Goal: Task Accomplishment & Management: Complete application form

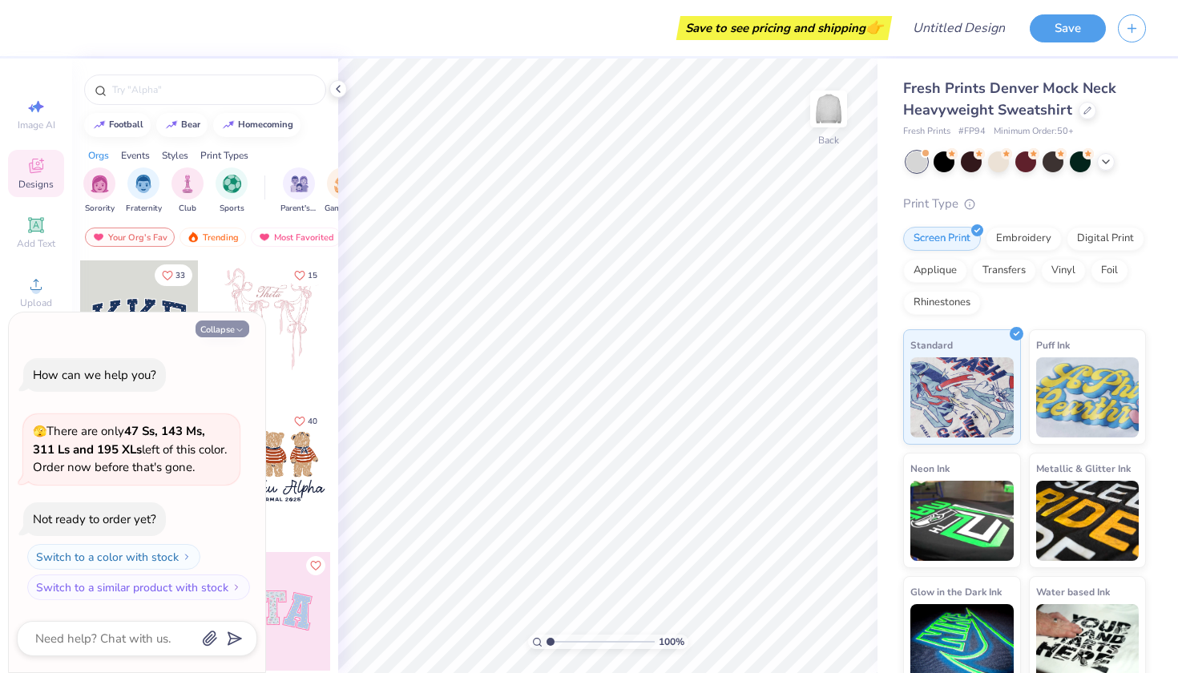
click at [226, 337] on button "Collapse" at bounding box center [223, 329] width 54 height 17
type textarea "x"
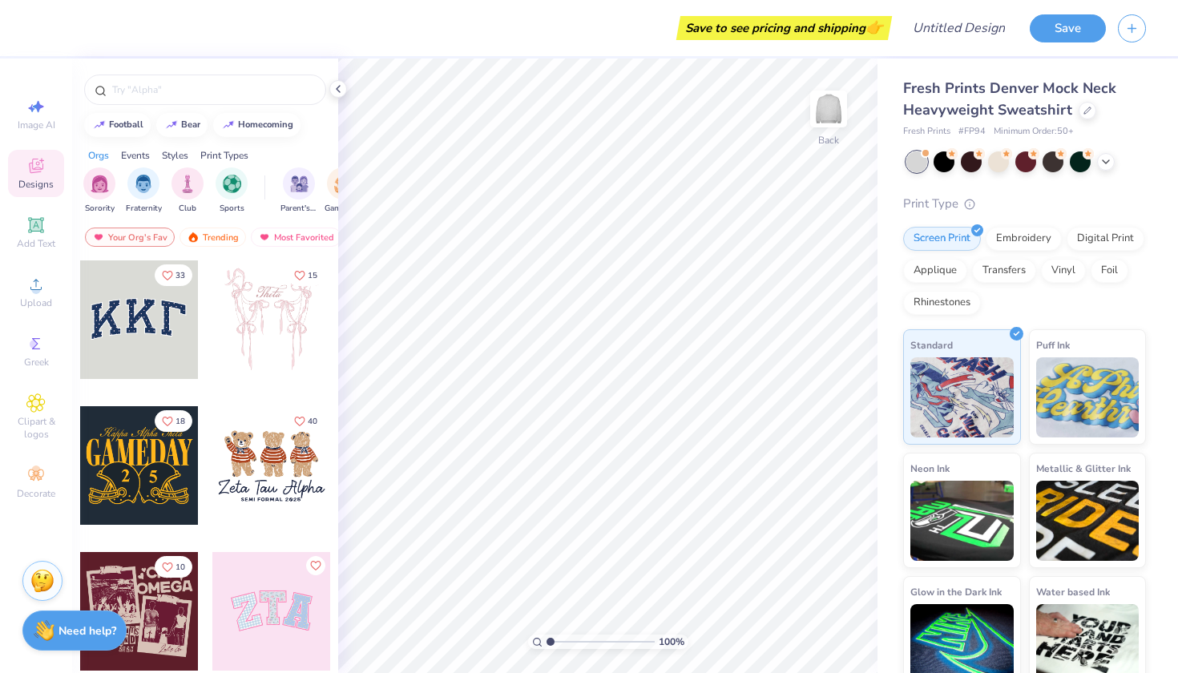
click at [146, 335] on div at bounding box center [138, 319] width 119 height 119
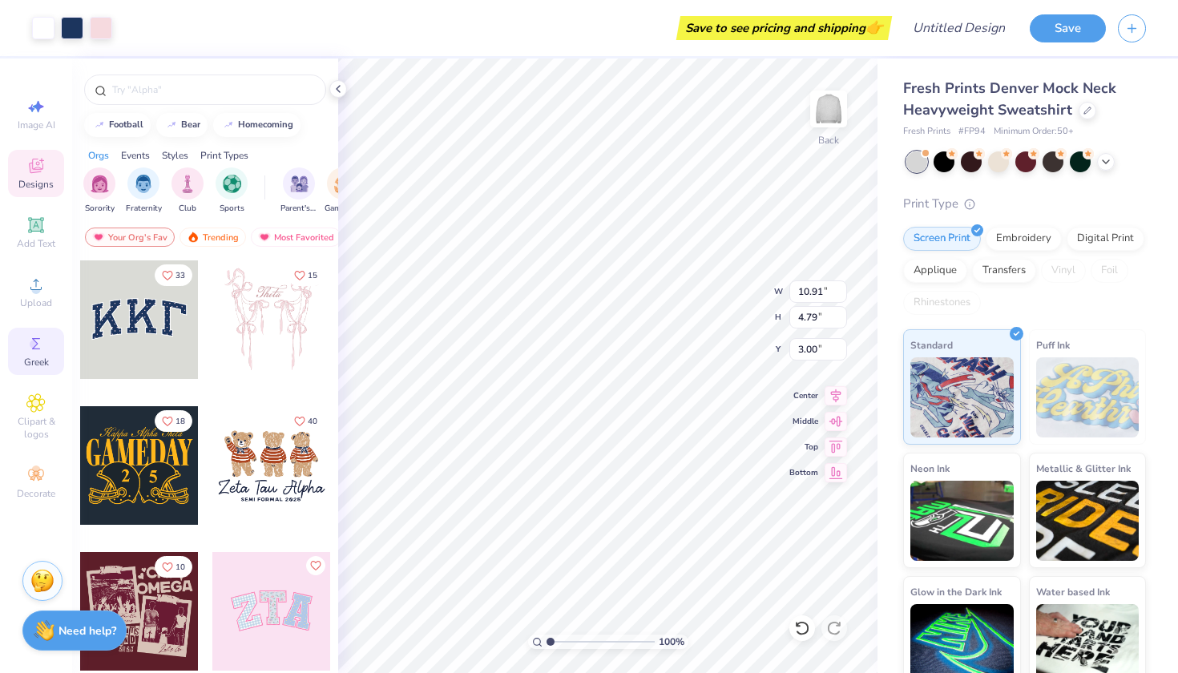
click at [39, 356] on span "Greek" at bounding box center [36, 362] width 25 height 13
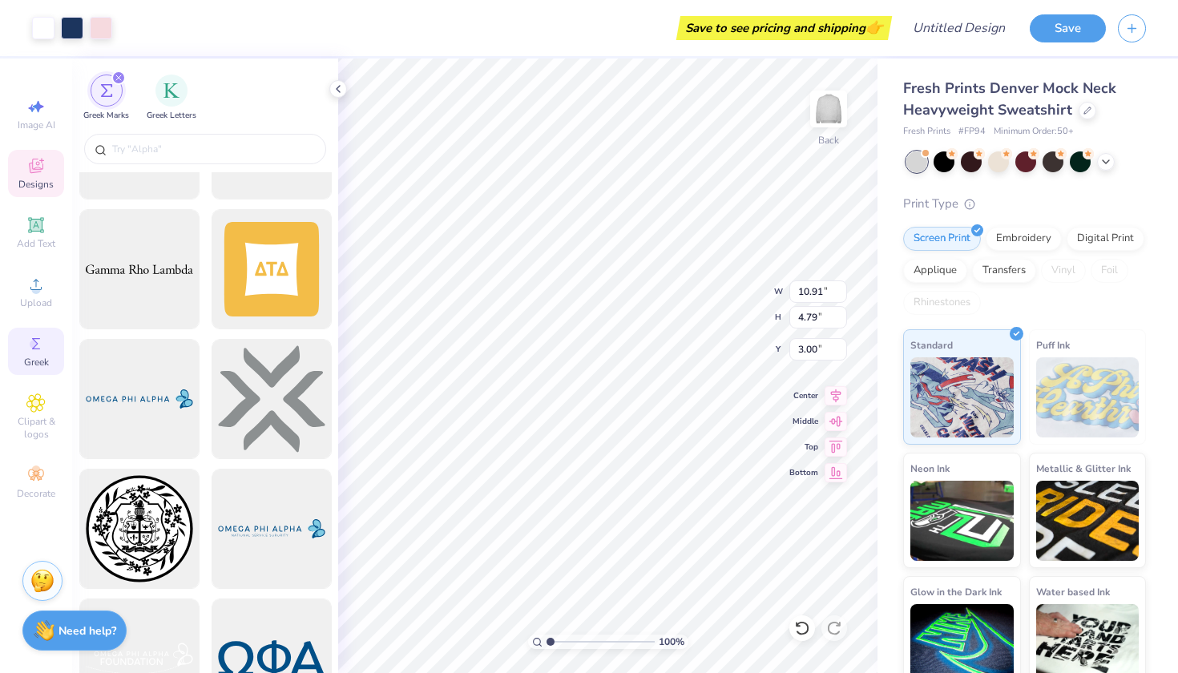
scroll to position [2724, 0]
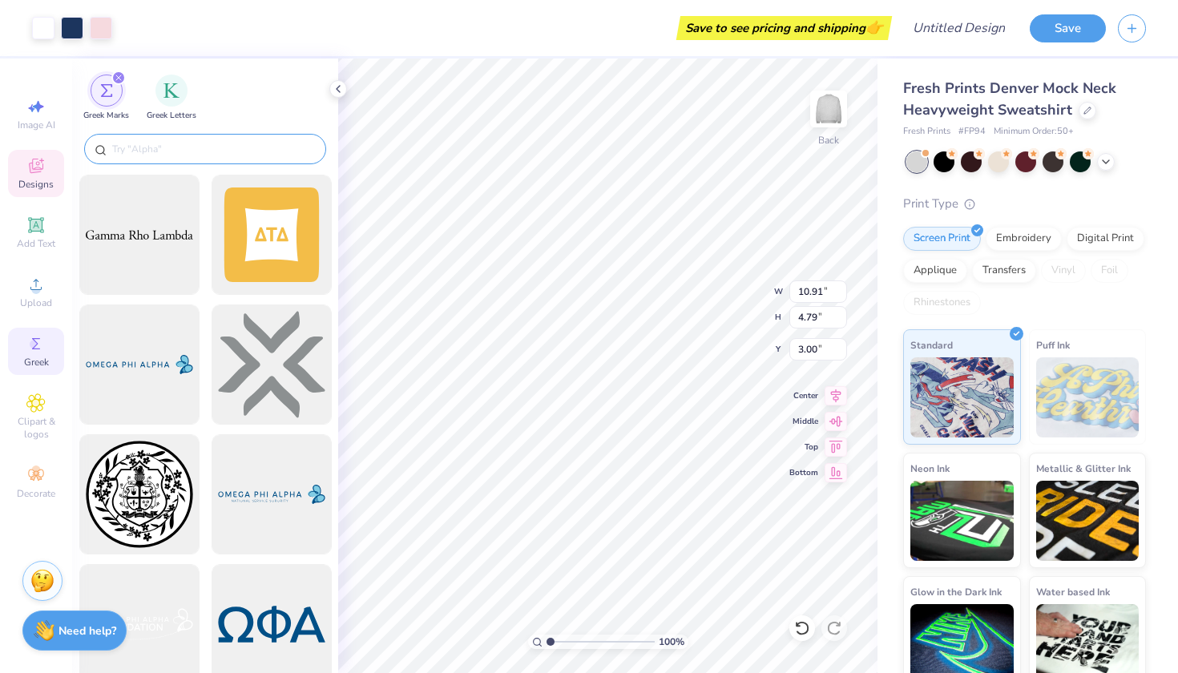
click at [228, 155] on input "text" at bounding box center [213, 149] width 205 height 16
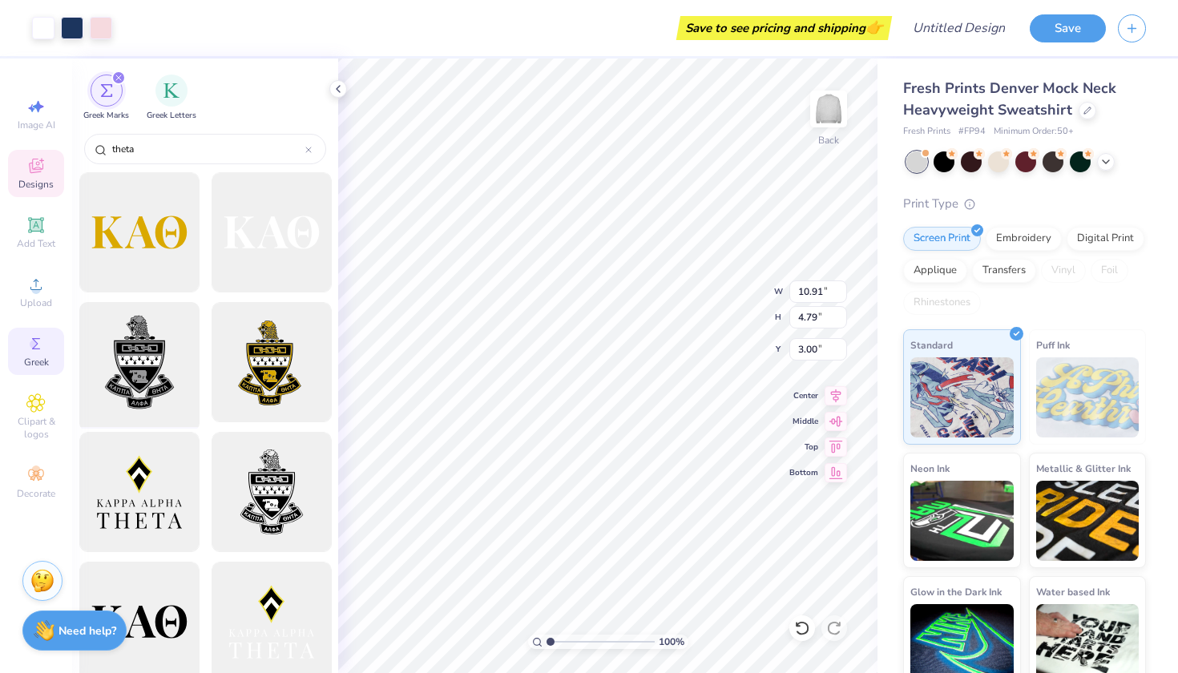
scroll to position [293, 0]
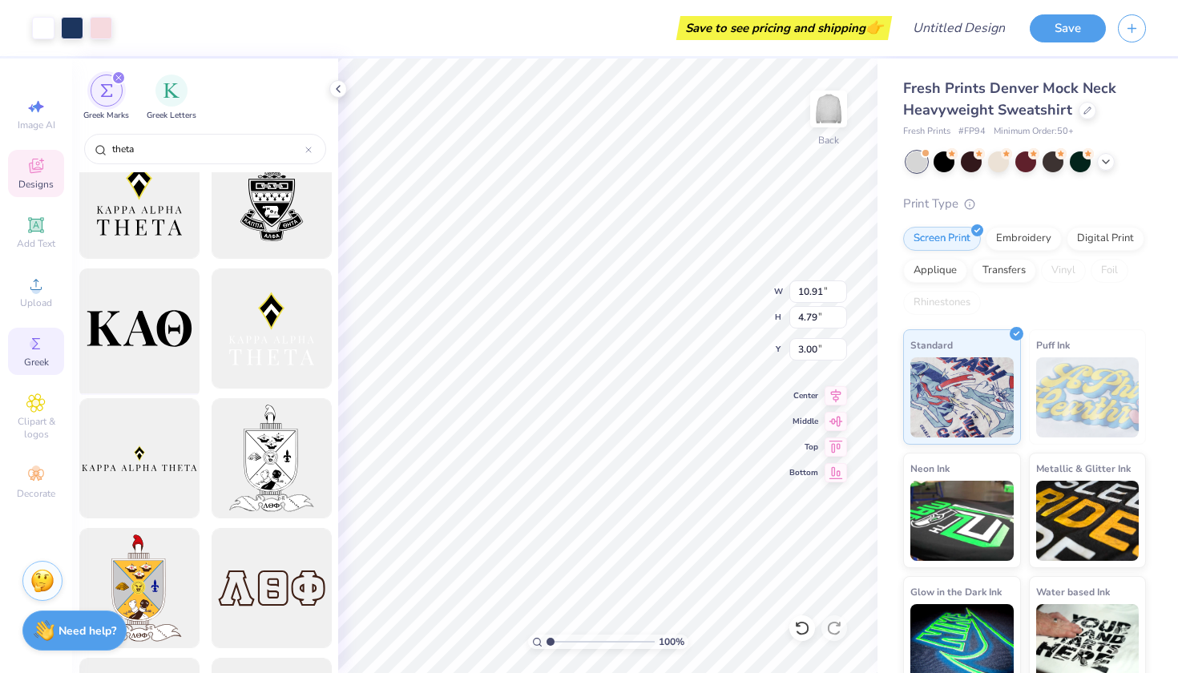
type input "theta"
click at [160, 327] on div at bounding box center [139, 329] width 132 height 132
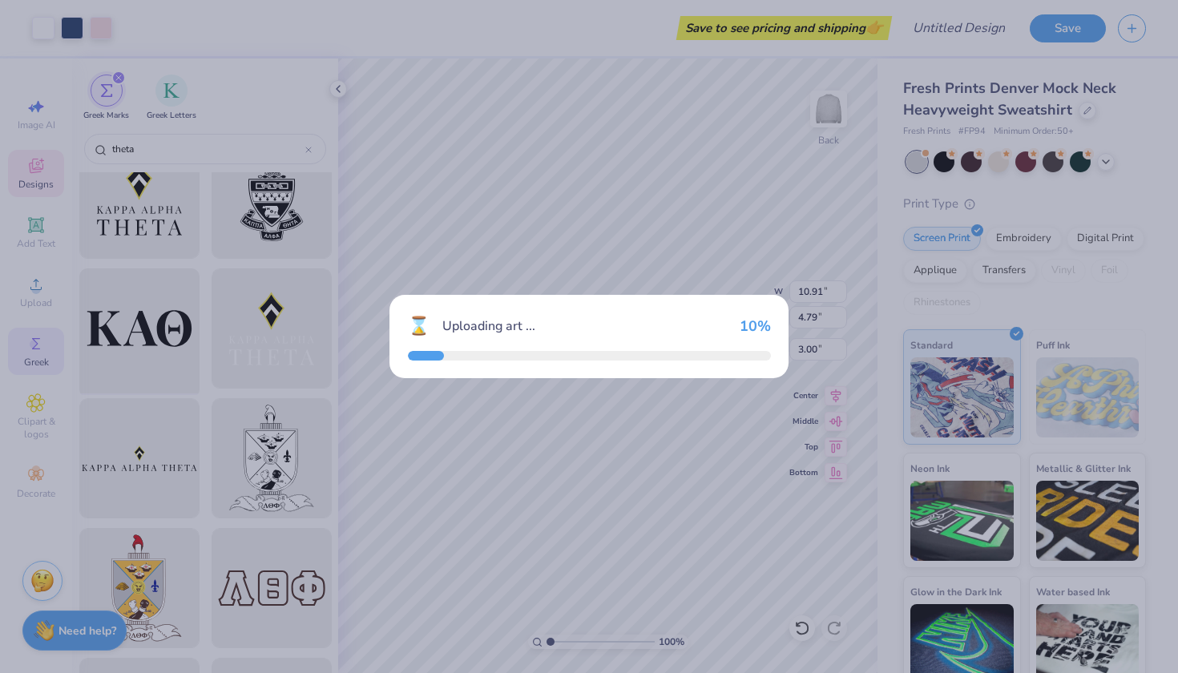
type input "15.00"
type input "5.21"
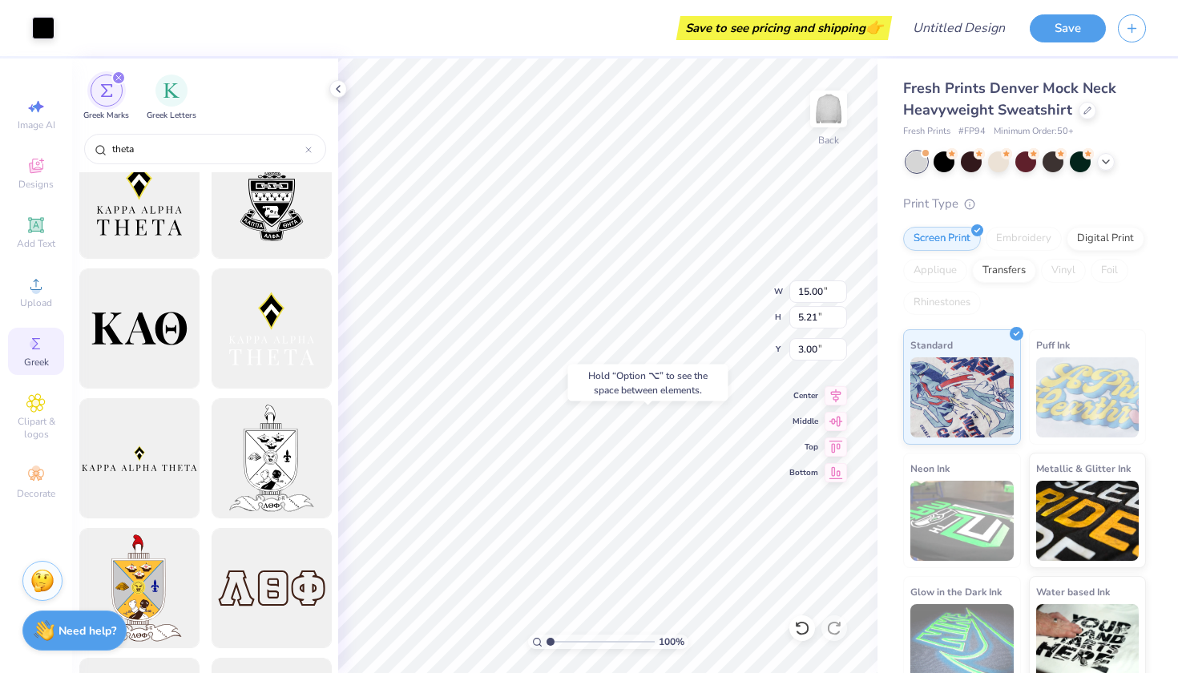
type input "11.12"
type input "10.91"
type input "4.79"
type input "3.00"
type input "1.34"
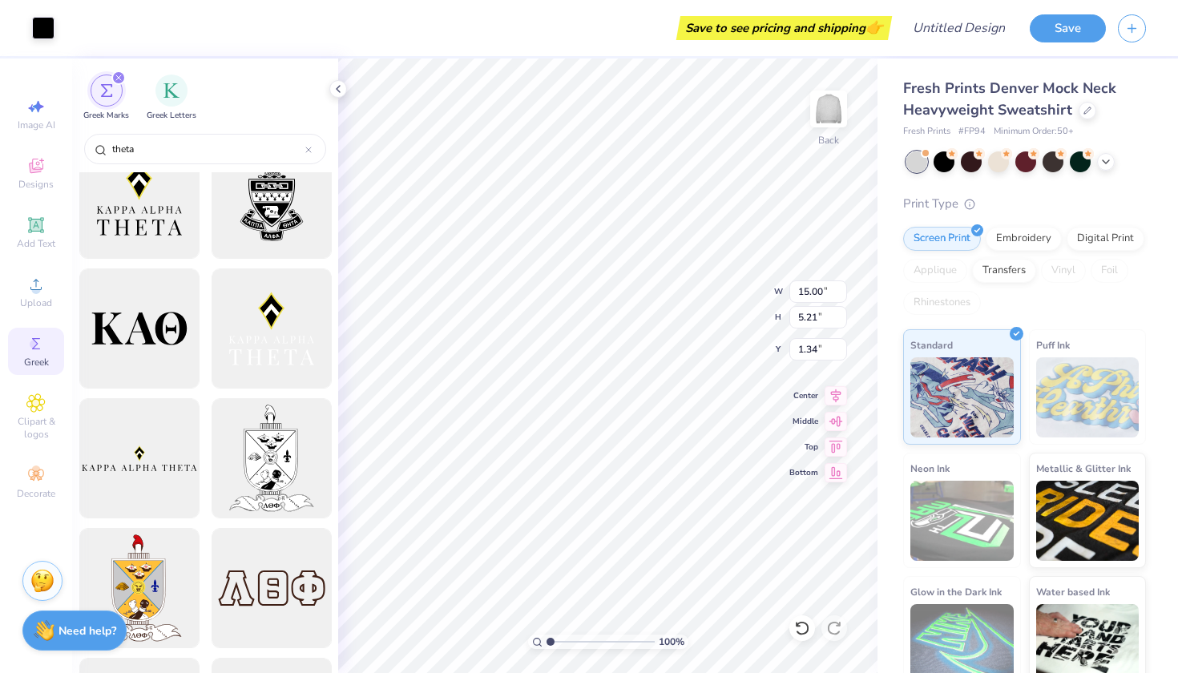
type input "10.87"
type input "3.78"
type input "1.43"
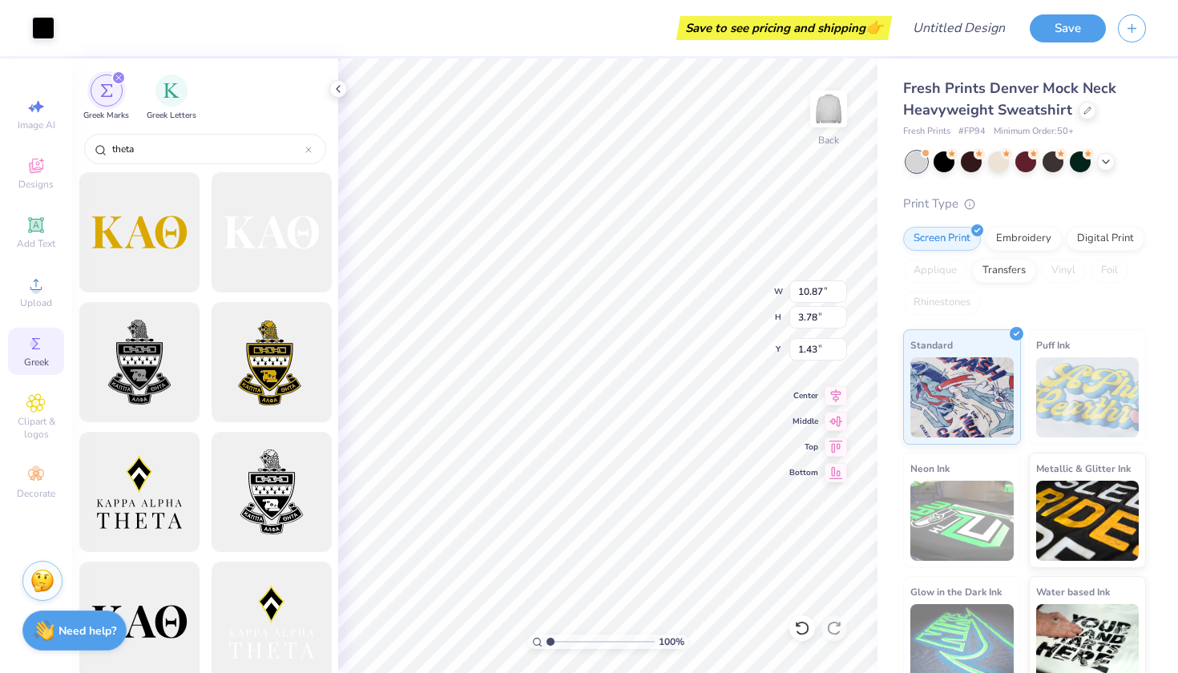
scroll to position [0, 0]
click at [42, 34] on div at bounding box center [43, 26] width 22 height 22
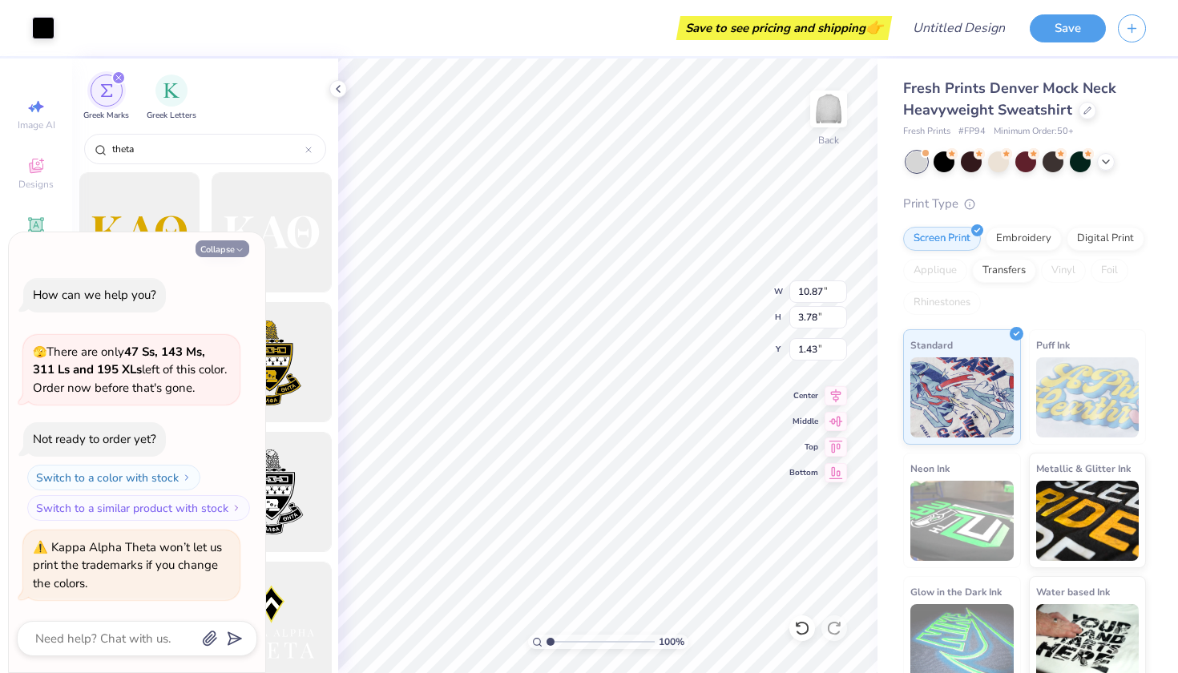
click at [220, 249] on button "Collapse" at bounding box center [223, 248] width 54 height 17
type textarea "x"
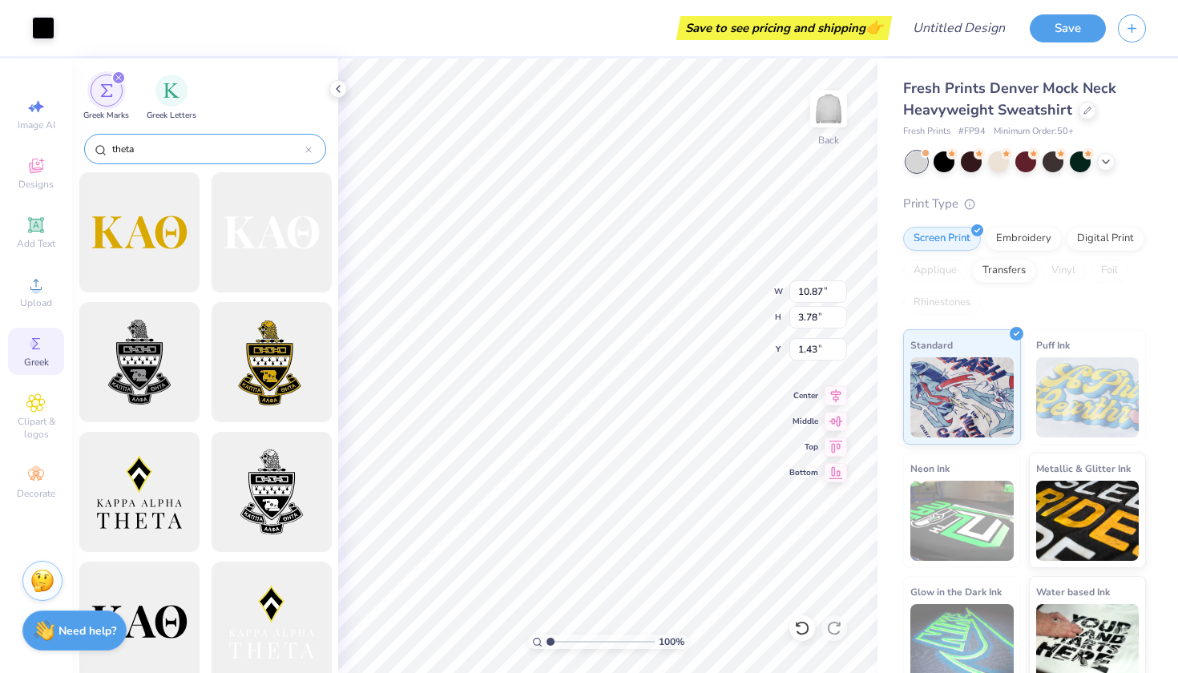
click at [162, 151] on input "theta" at bounding box center [208, 149] width 195 height 16
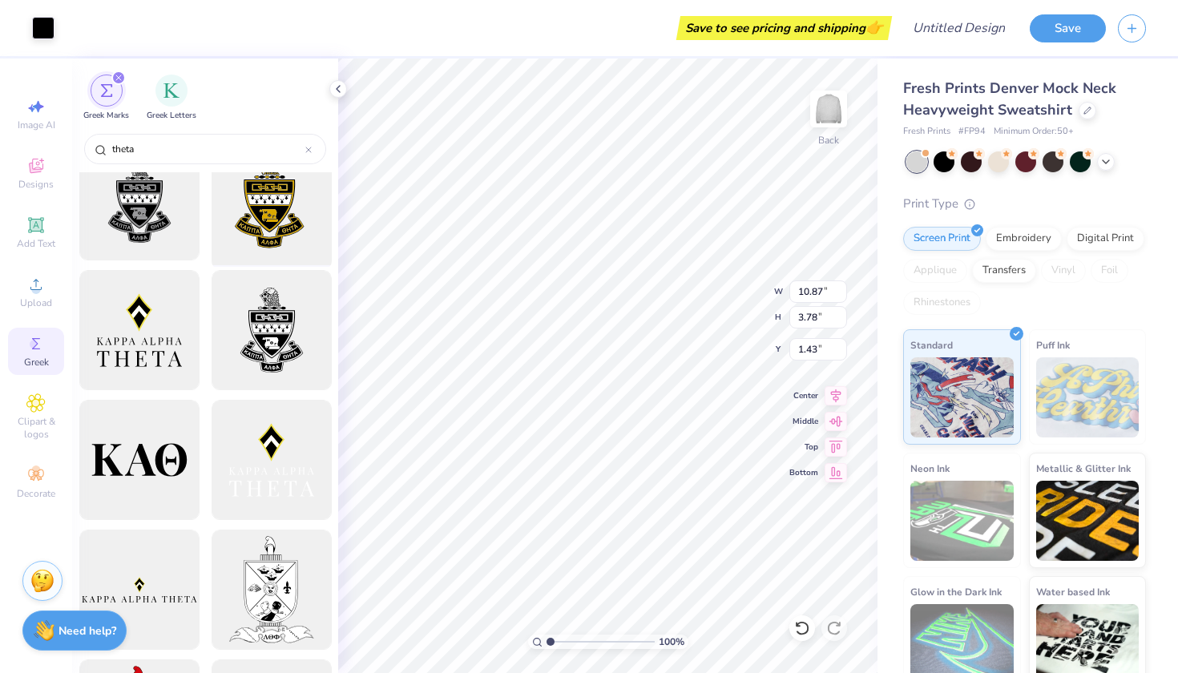
scroll to position [357, 0]
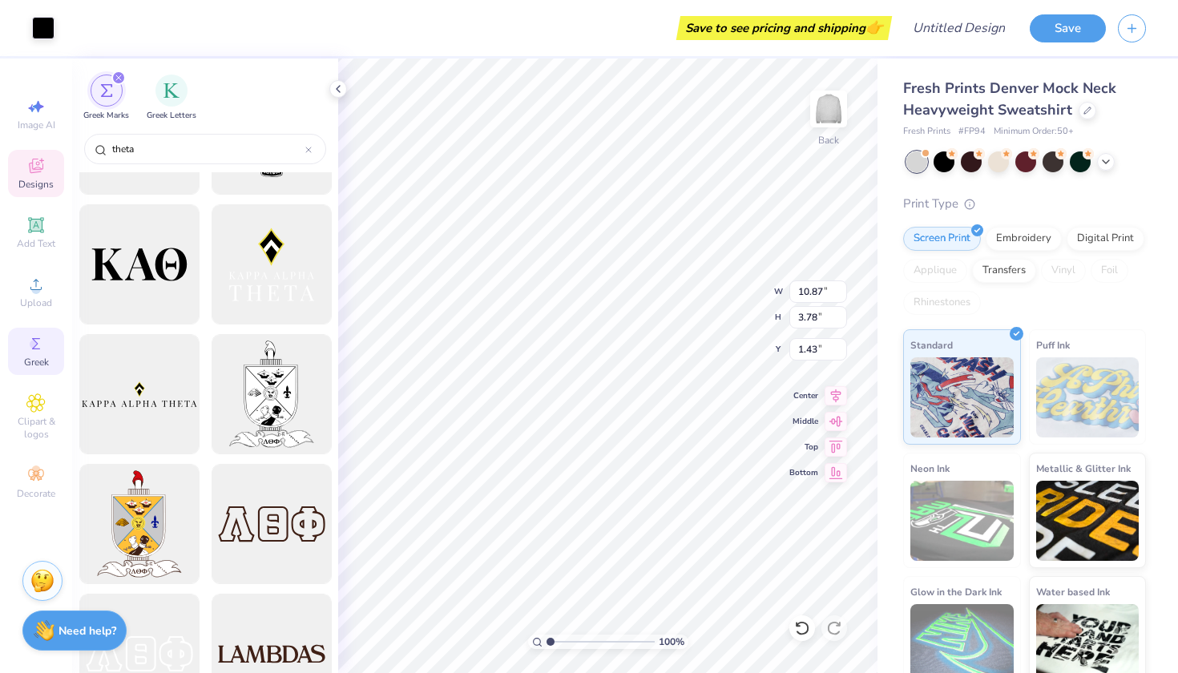
click at [41, 162] on icon at bounding box center [35, 165] width 19 height 19
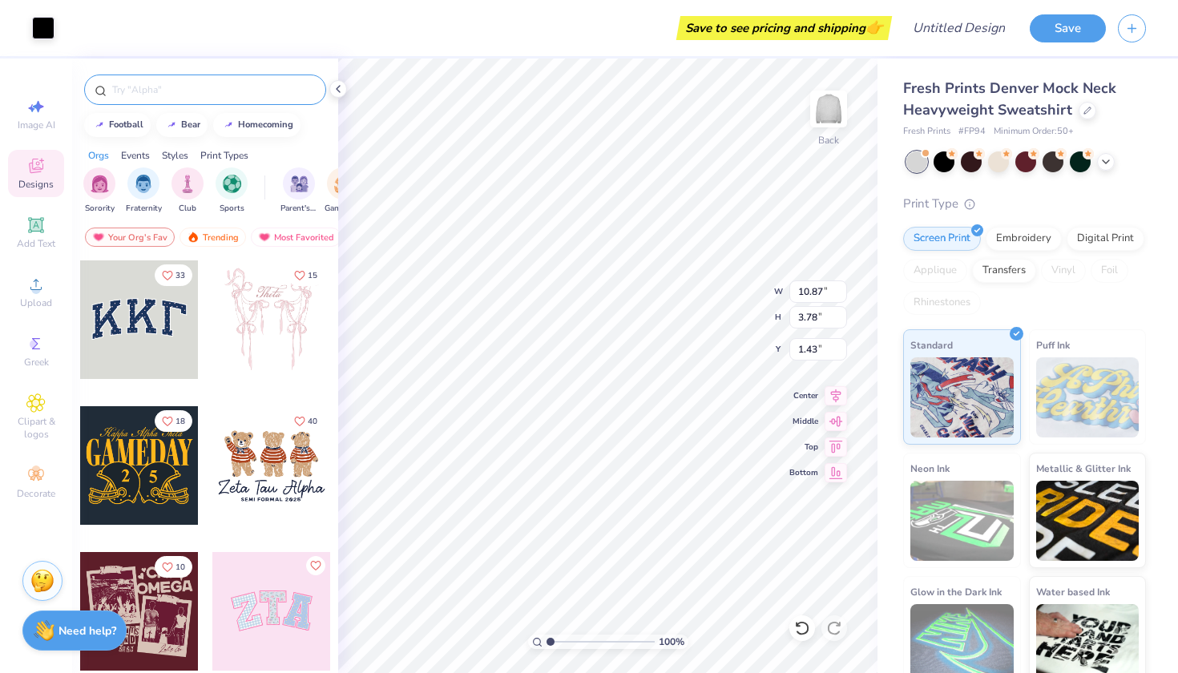
click at [203, 78] on div at bounding box center [205, 90] width 242 height 30
click at [203, 81] on div at bounding box center [205, 90] width 242 height 30
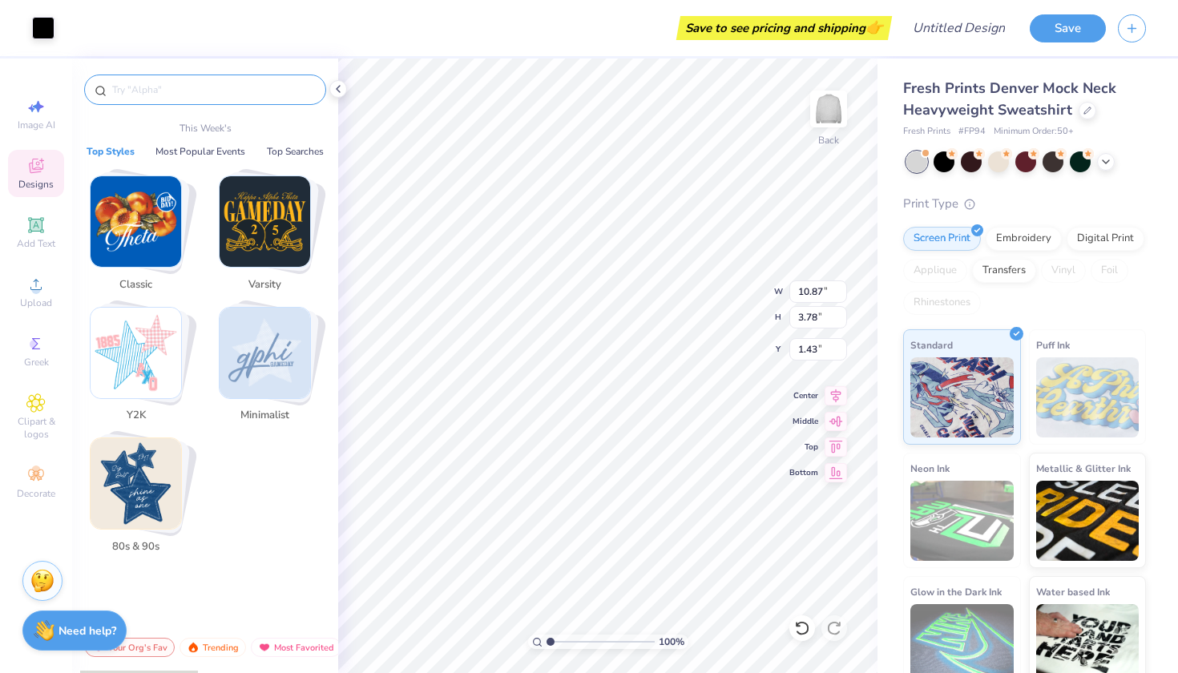
click at [186, 87] on input "text" at bounding box center [213, 90] width 205 height 16
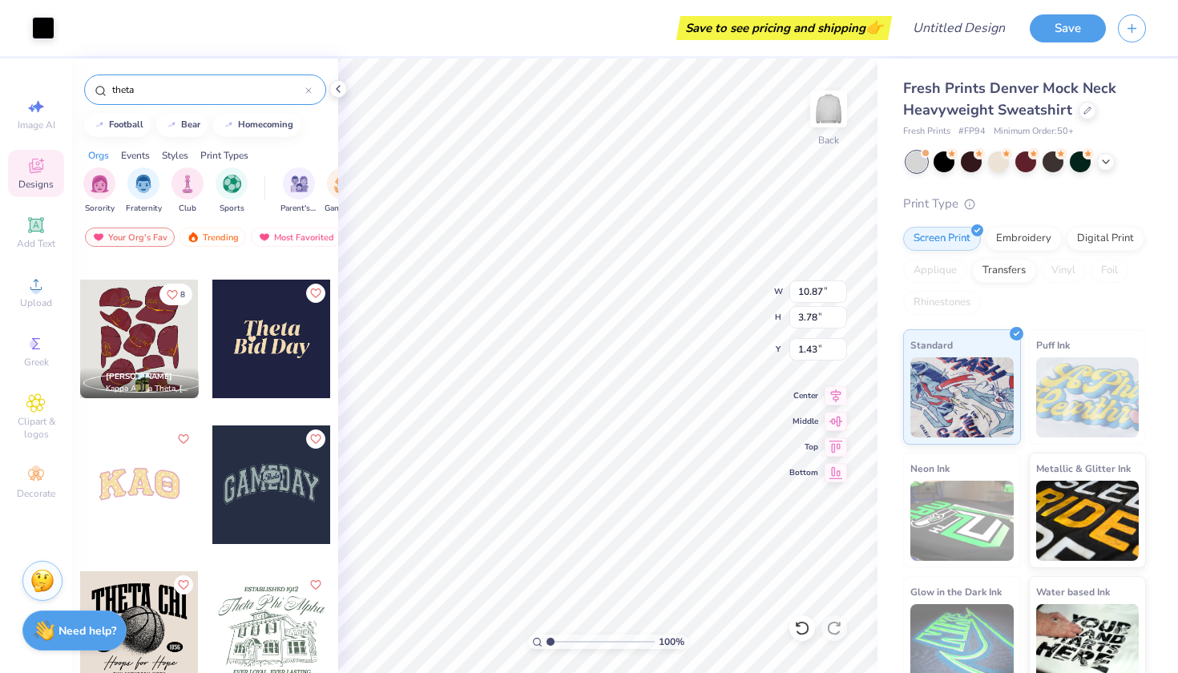
scroll to position [569, 0]
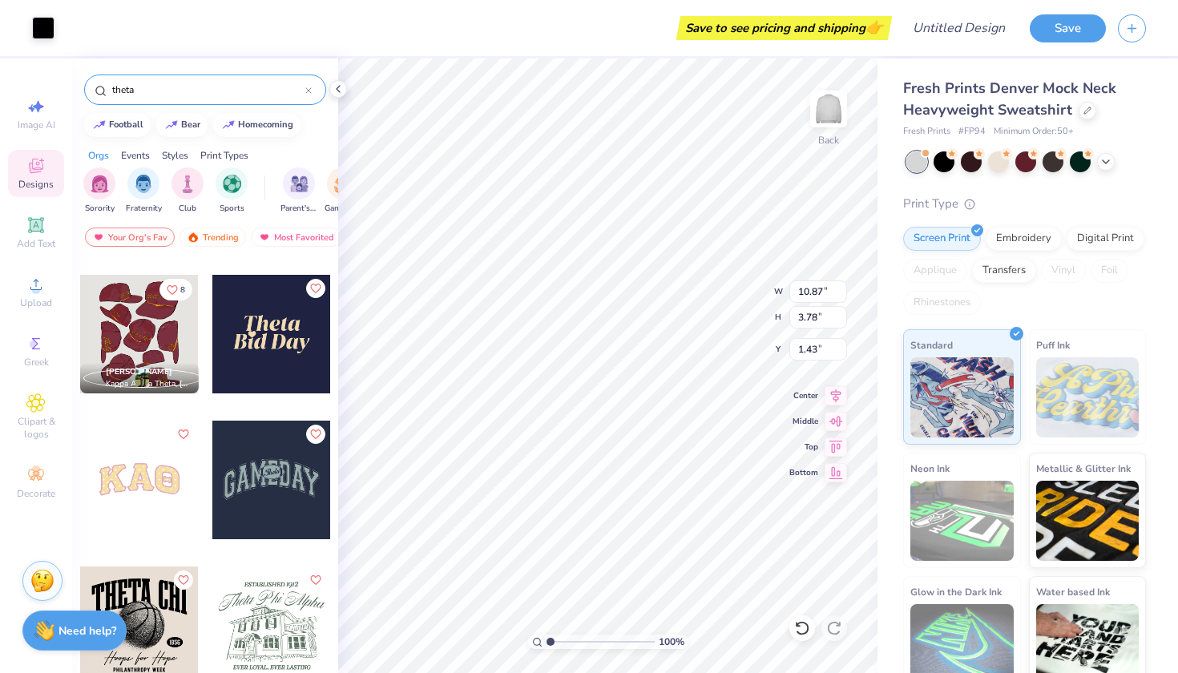
type input "theta"
click at [163, 495] on div at bounding box center [139, 480] width 119 height 119
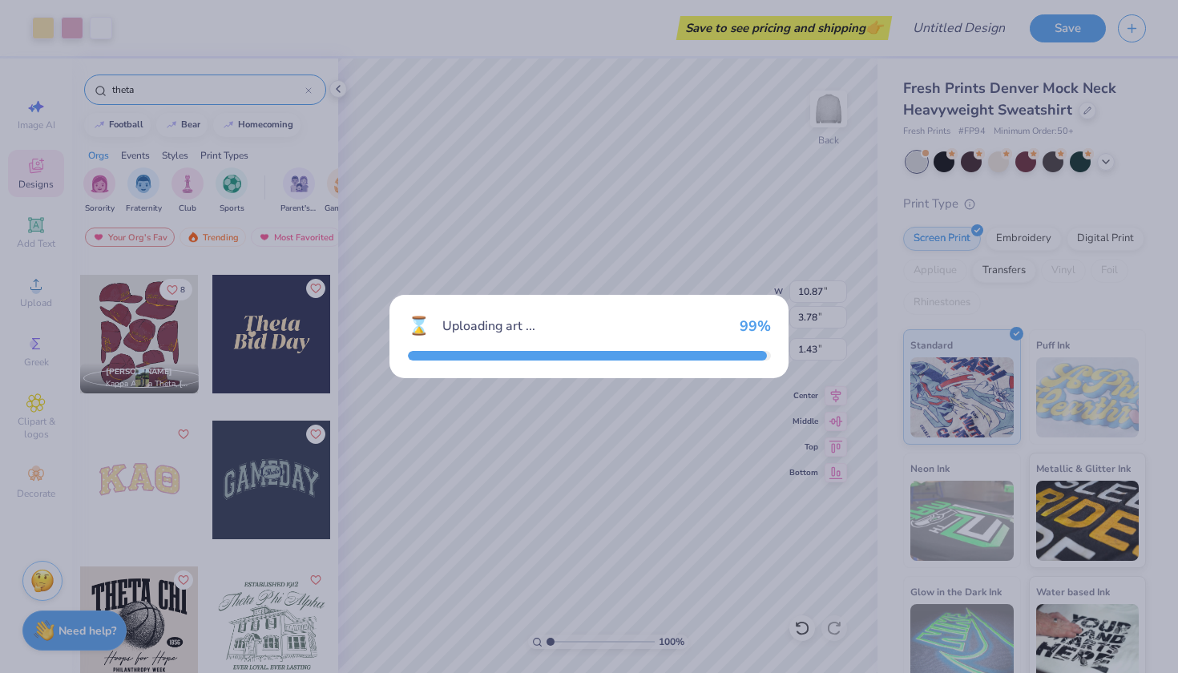
type input "11.29"
type input "4.55"
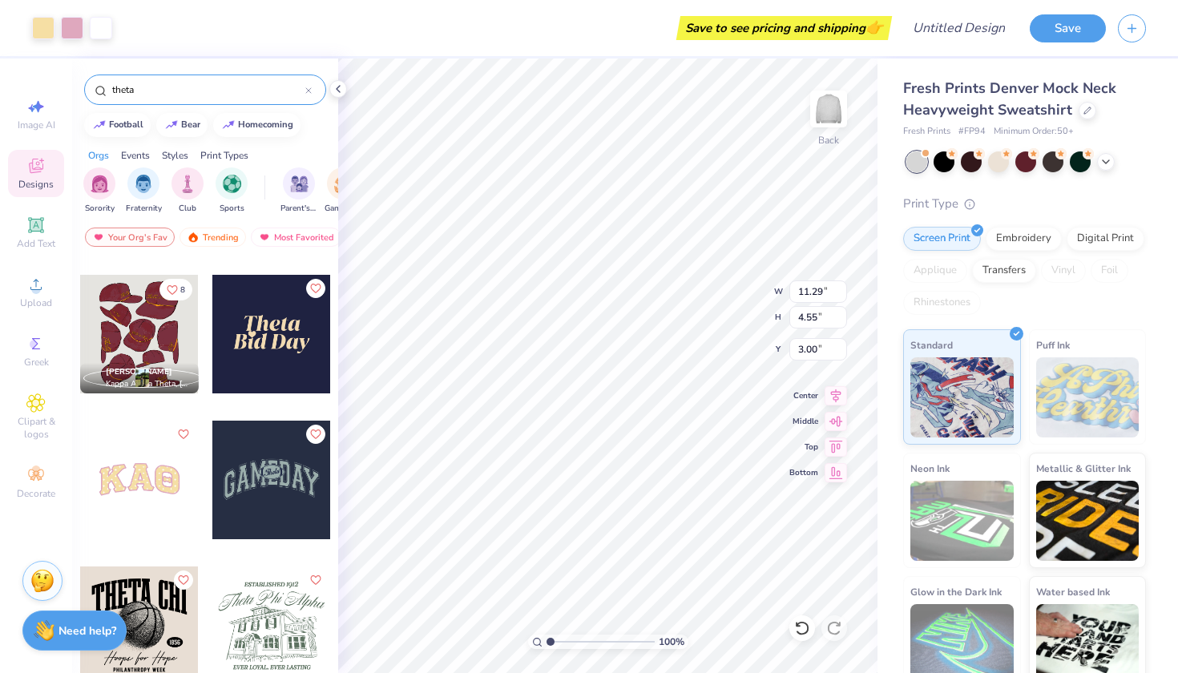
type input "8.43"
type input "10.87"
type input "3.78"
type input "1.43"
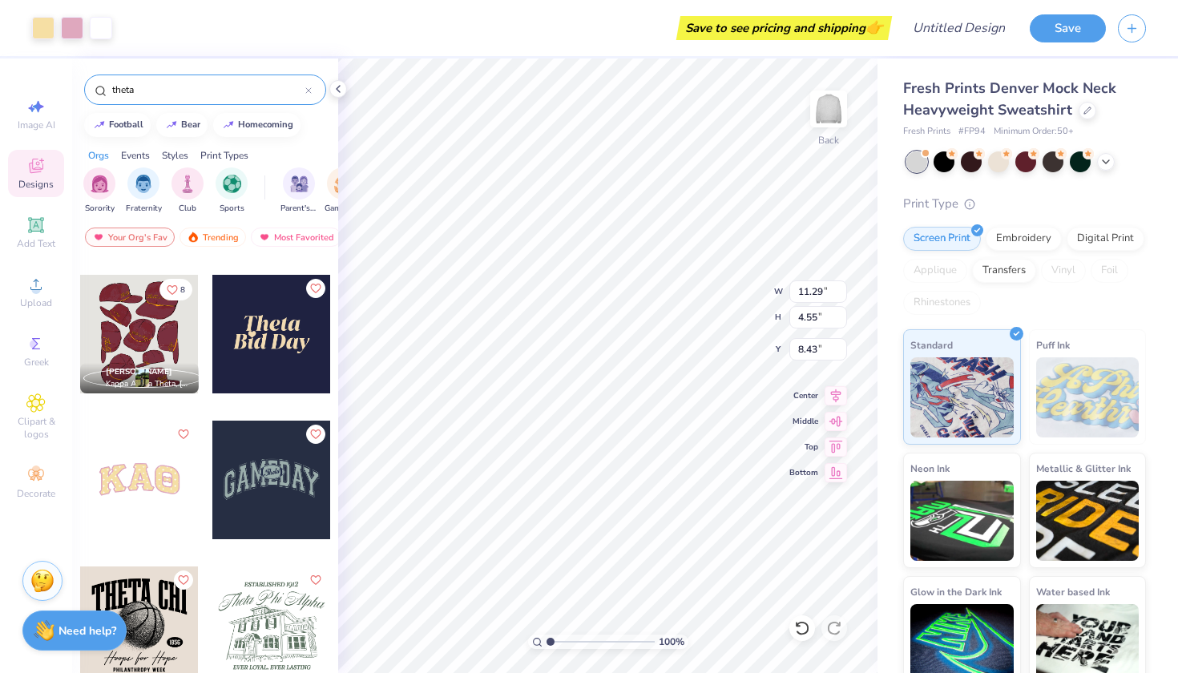
type input "1.47"
click at [66, 28] on div at bounding box center [72, 26] width 22 height 22
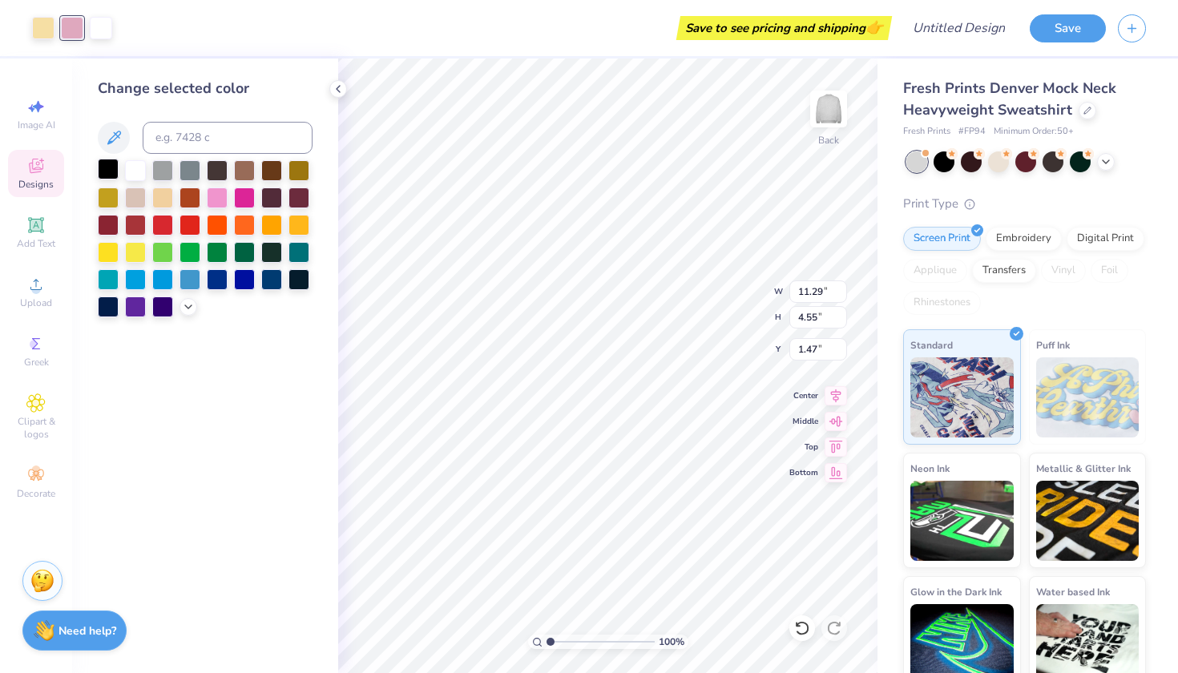
click at [102, 170] on div at bounding box center [108, 169] width 21 height 21
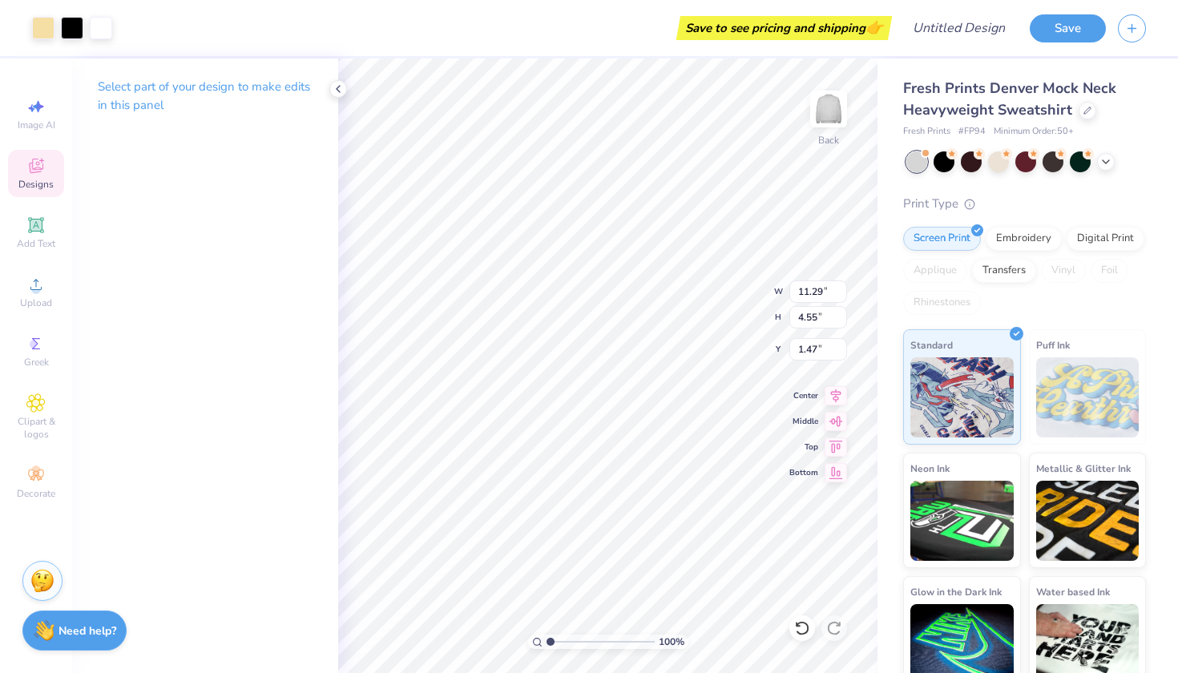
type input "2.75"
click at [1051, 28] on button "Save" at bounding box center [1068, 26] width 76 height 28
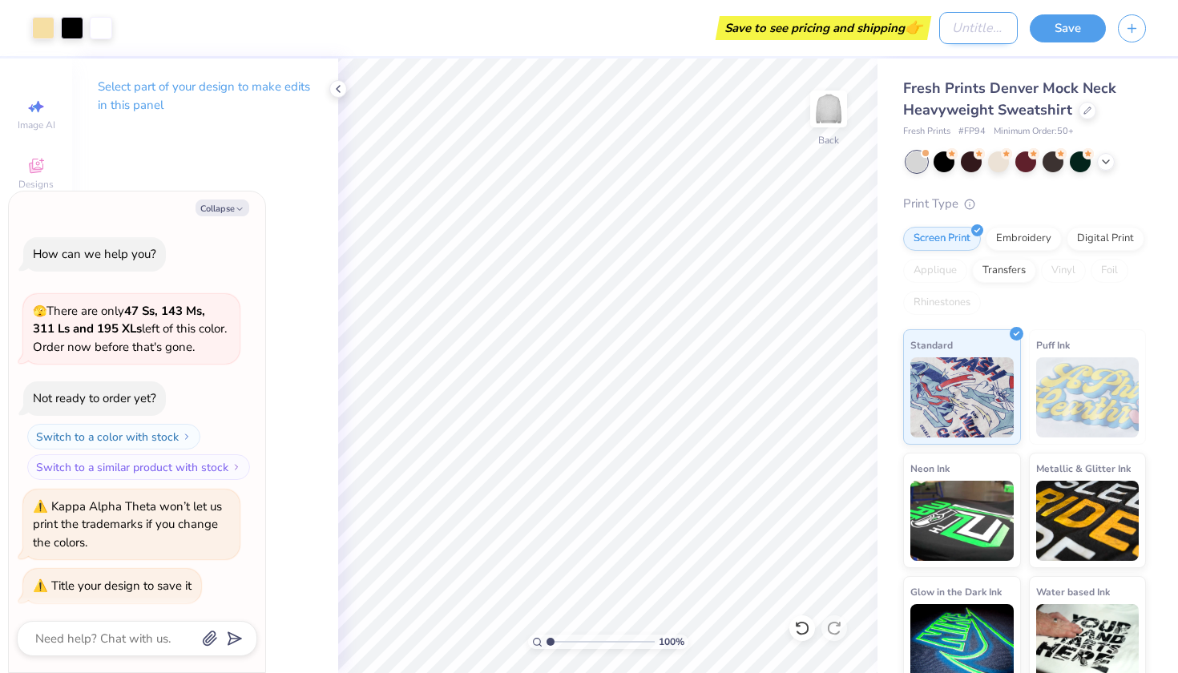
type textarea "x"
click at [986, 35] on input "Design Title" at bounding box center [978, 28] width 79 height 32
type input "T"
type textarea "x"
type input "TH"
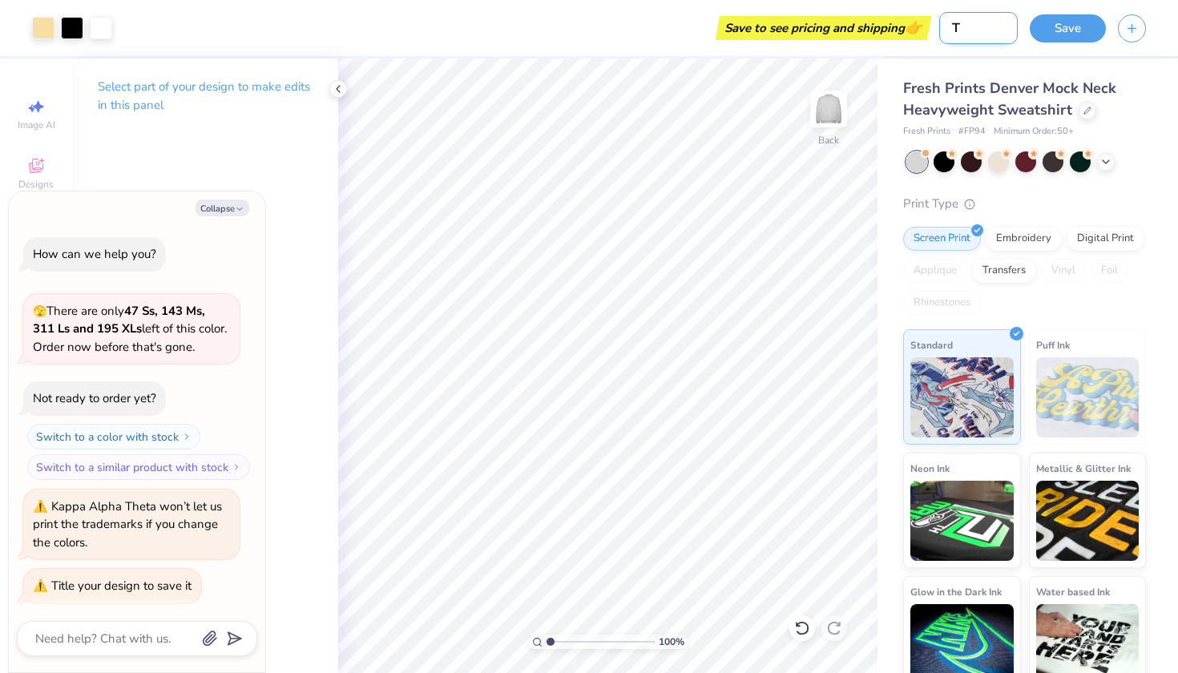
type textarea "x"
type input "THe"
type textarea "x"
type input "THet"
type textarea "x"
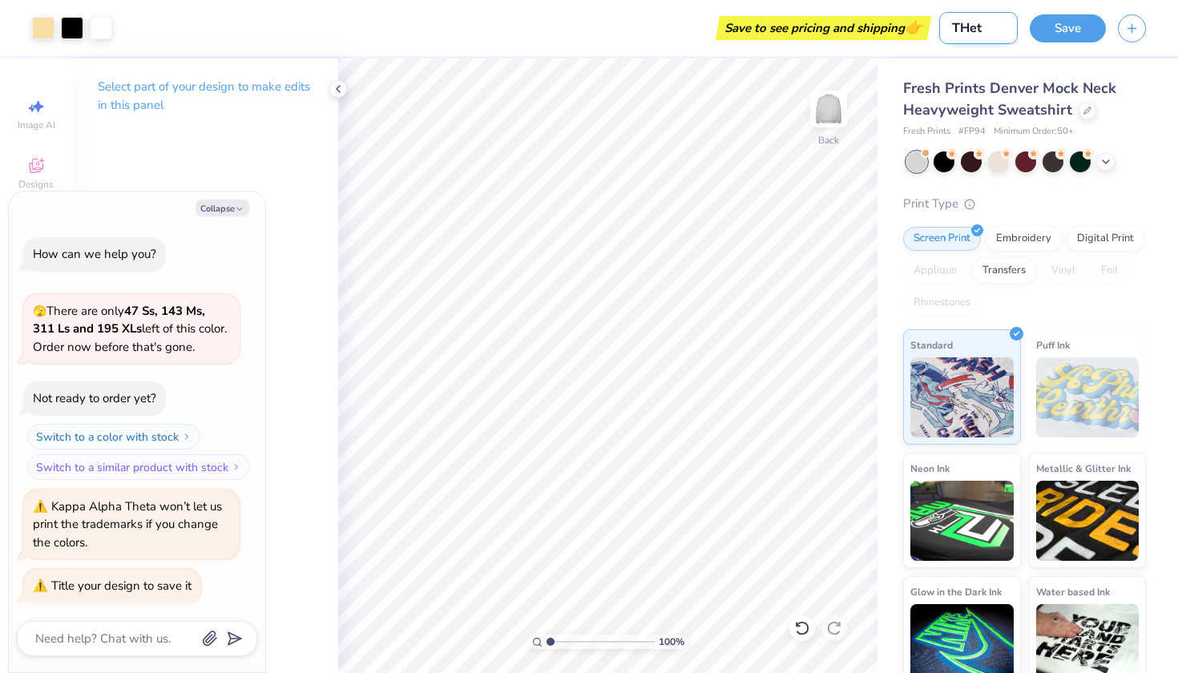
type input "THeta"
type textarea "x"
type input "THet"
type textarea "x"
type input "THe"
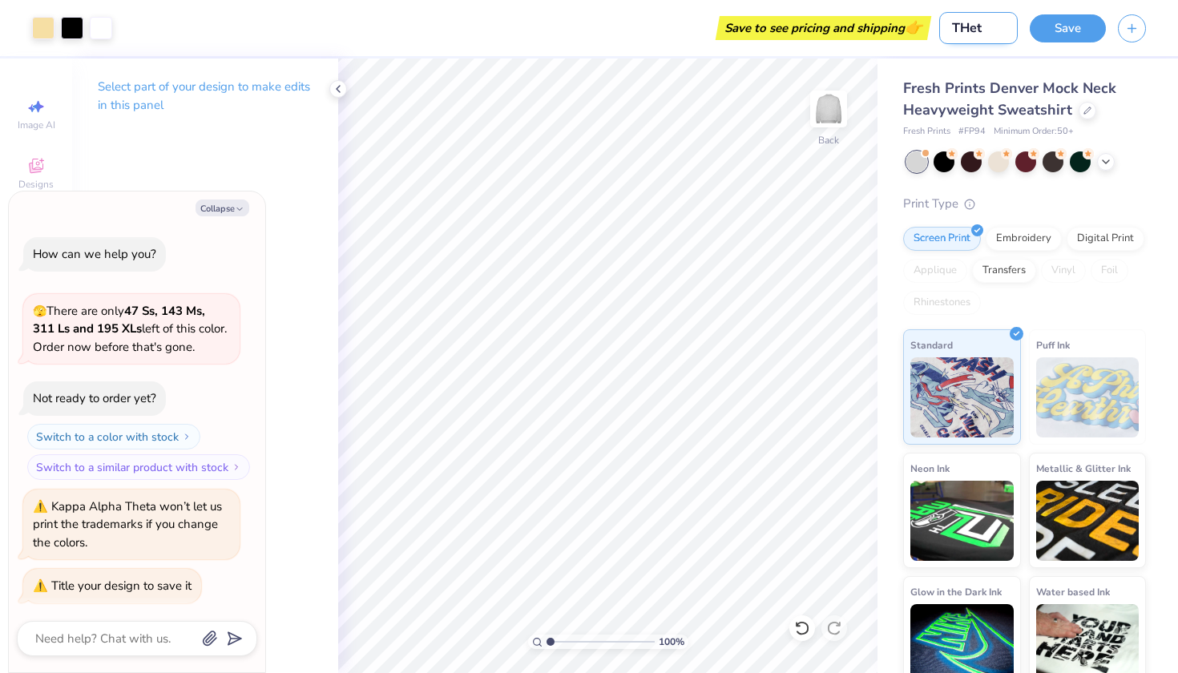
type textarea "x"
type input "TH"
type textarea "x"
type input "T"
type textarea "x"
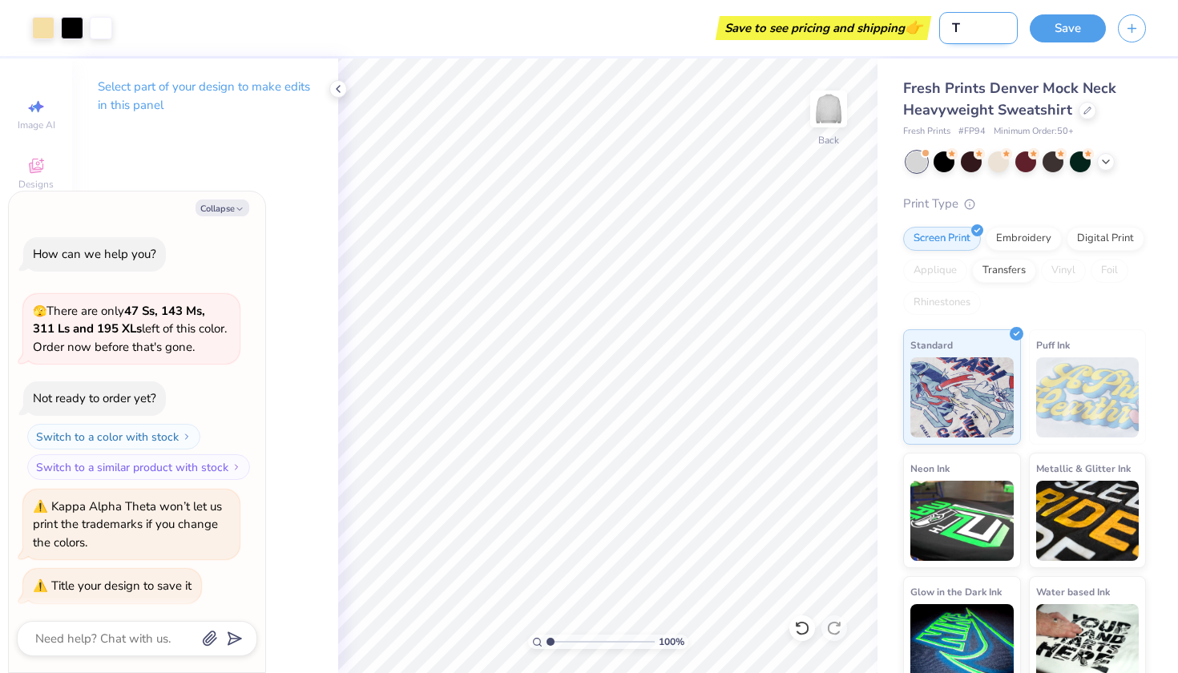
type input "Th"
type textarea "x"
type input "The"
type textarea "x"
type input "Thet"
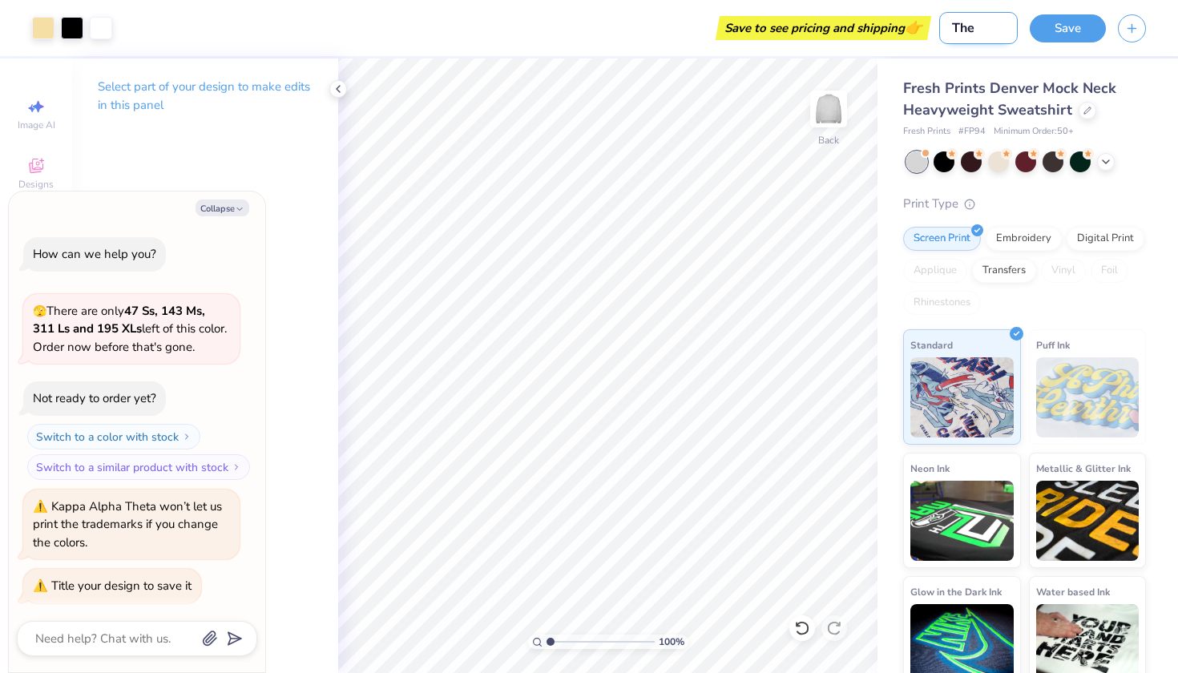
type textarea "x"
type input "Theta"
type textarea "x"
type input "Theta"
click at [1063, 31] on button "Save" at bounding box center [1068, 26] width 76 height 28
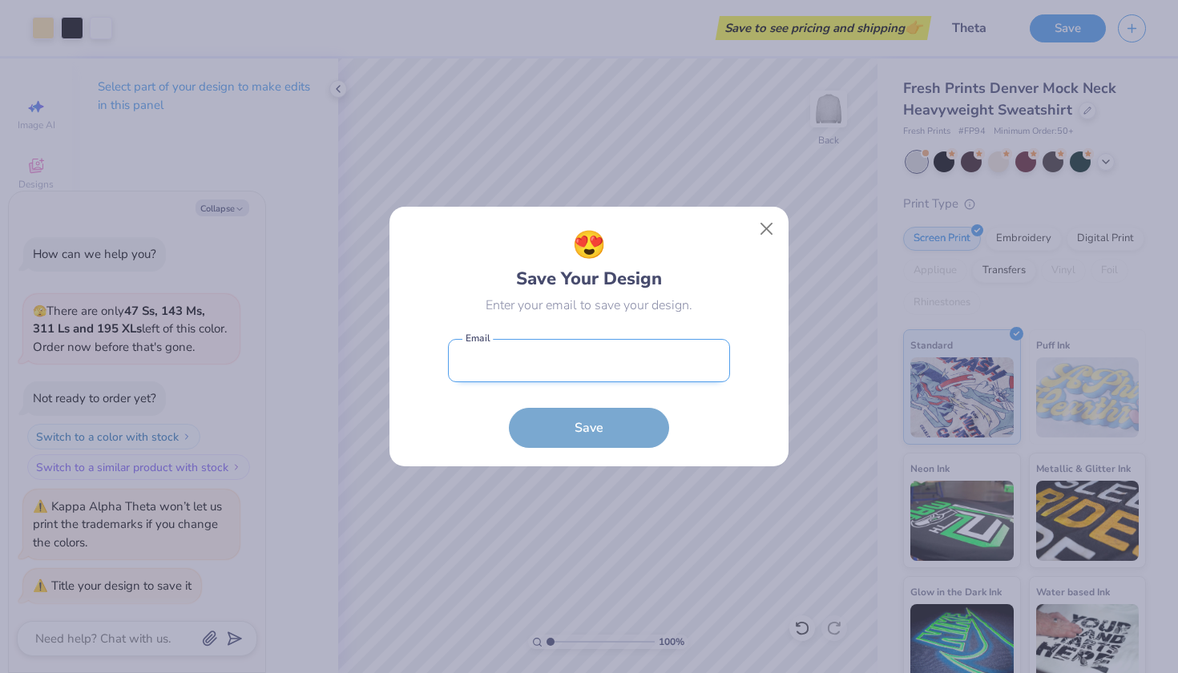
click at [584, 356] on input "email" at bounding box center [589, 361] width 282 height 44
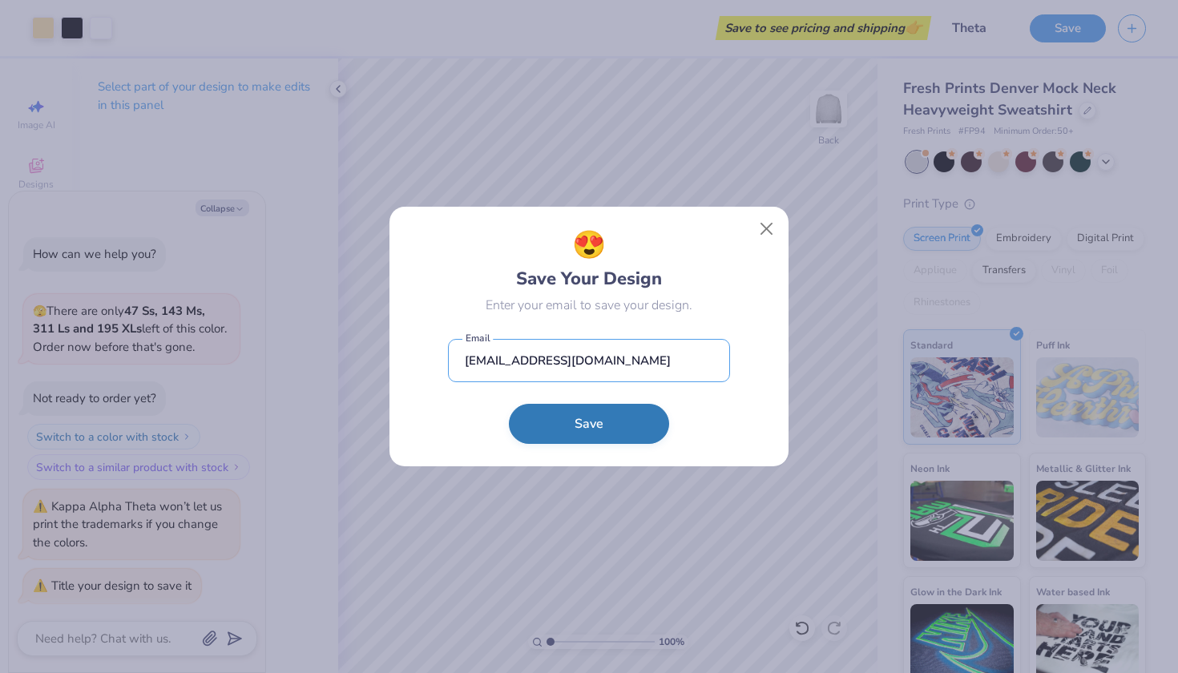
type input "[EMAIL_ADDRESS][DOMAIN_NAME]"
click at [610, 426] on button "Save" at bounding box center [589, 424] width 160 height 40
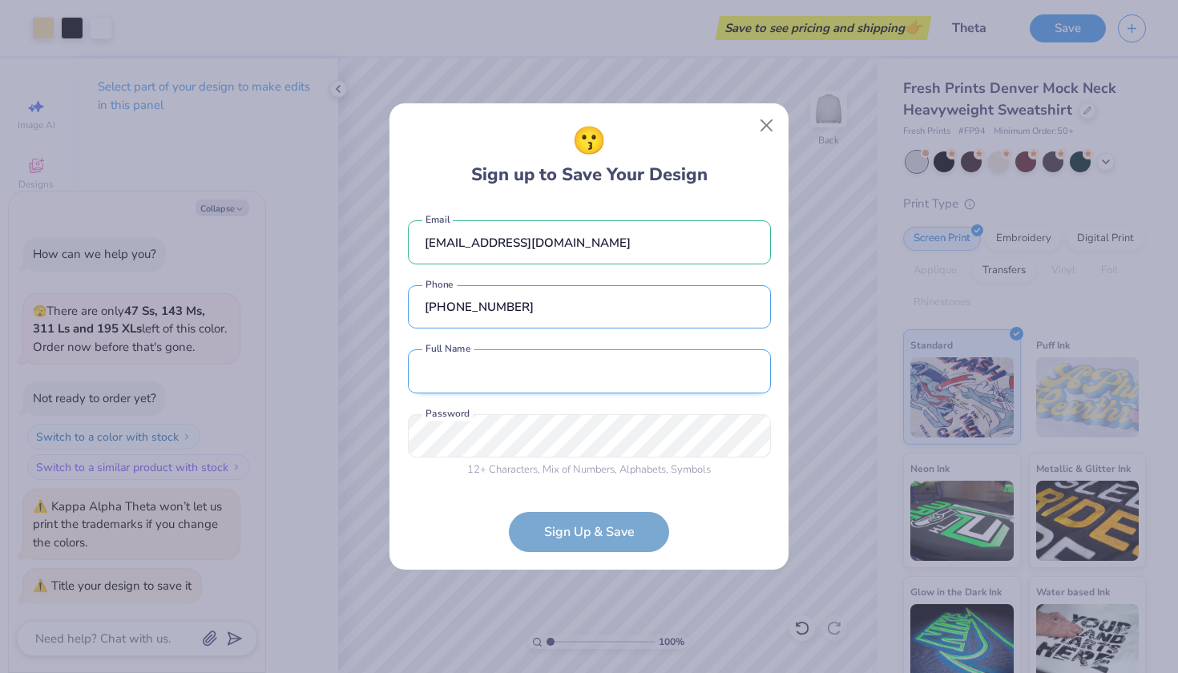
type input "[PHONE_NUMBER]"
type input "[PERSON_NAME]"
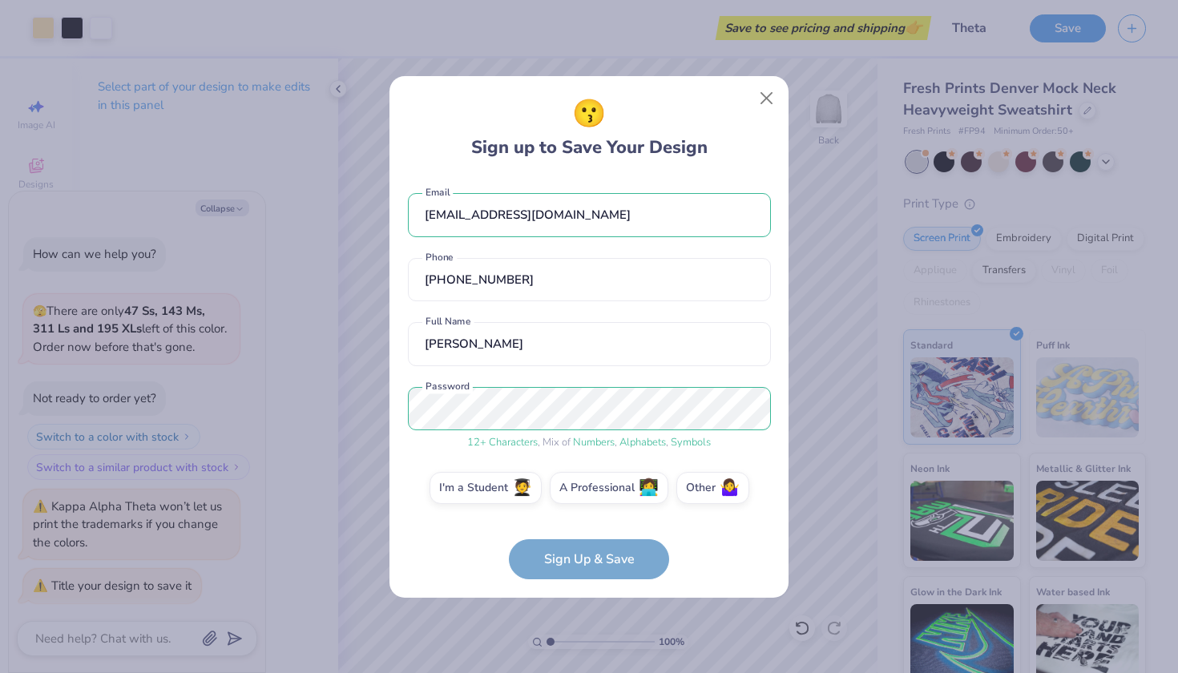
scroll to position [6, 0]
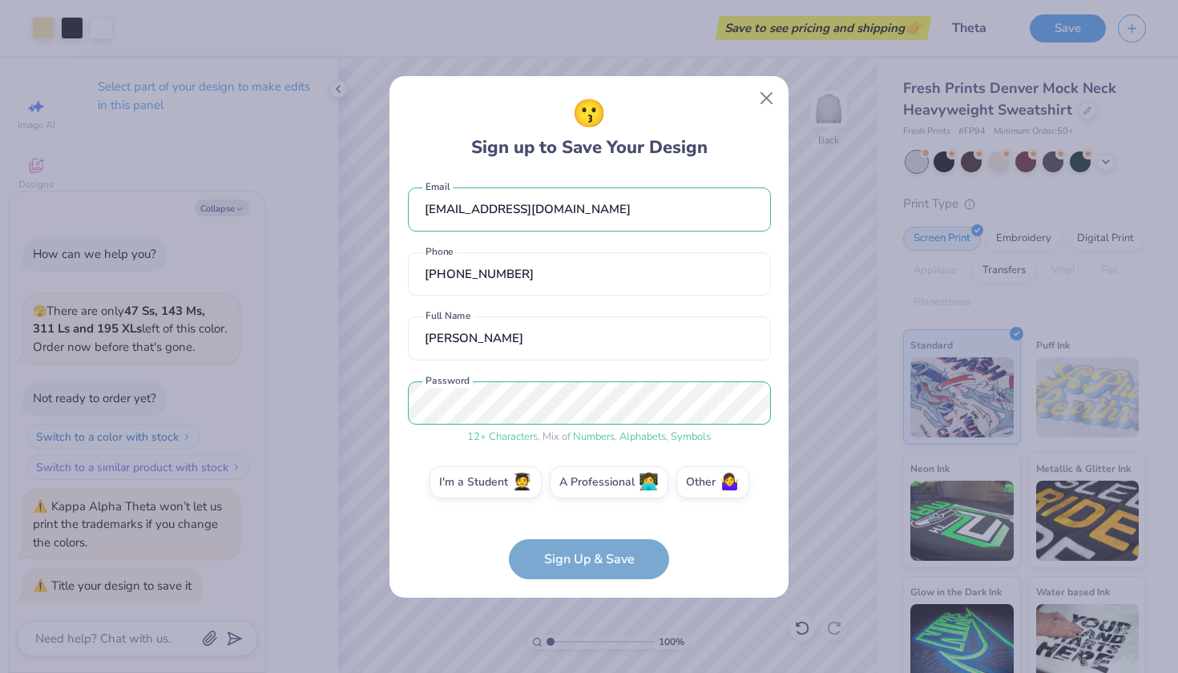
click at [492, 459] on div "[EMAIL_ADDRESS][DOMAIN_NAME] Email [PHONE_NUMBER] Phone [PERSON_NAME] Full Name…" at bounding box center [589, 345] width 363 height 337
click at [492, 482] on label "I'm a Student 🧑‍🎓" at bounding box center [486, 480] width 112 height 32
click at [584, 486] on input "I'm a Student 🧑‍🎓" at bounding box center [589, 491] width 10 height 10
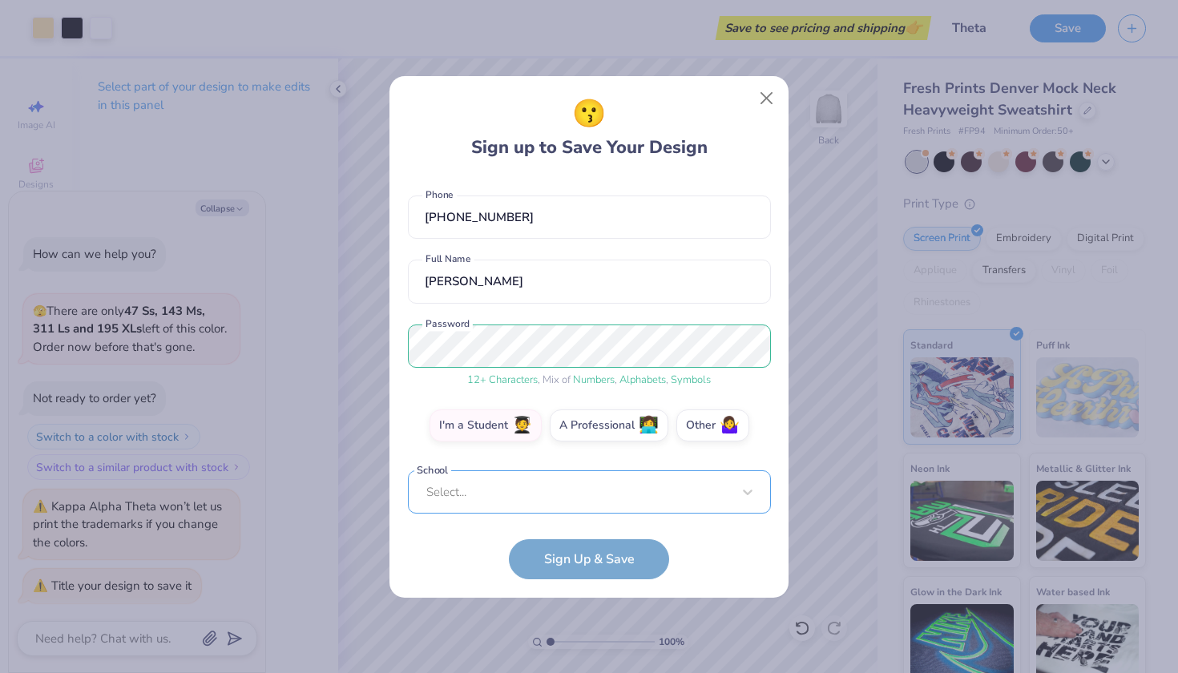
click at [494, 488] on div "Select..." at bounding box center [589, 492] width 363 height 44
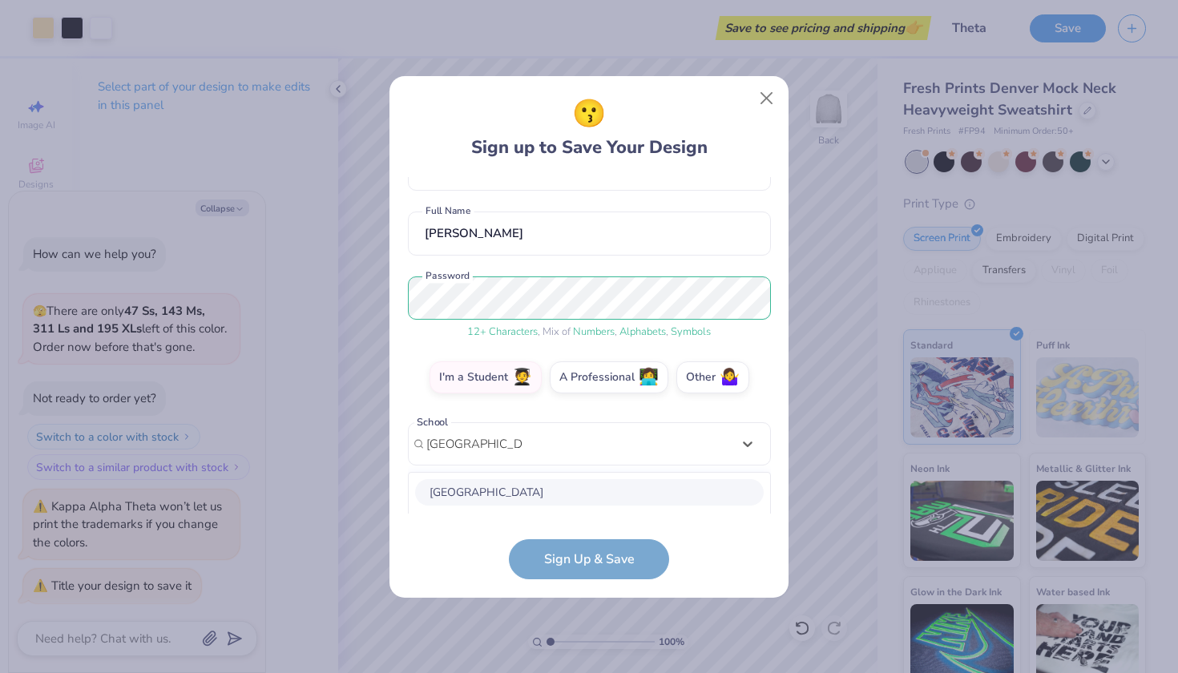
scroll to position [311, 0]
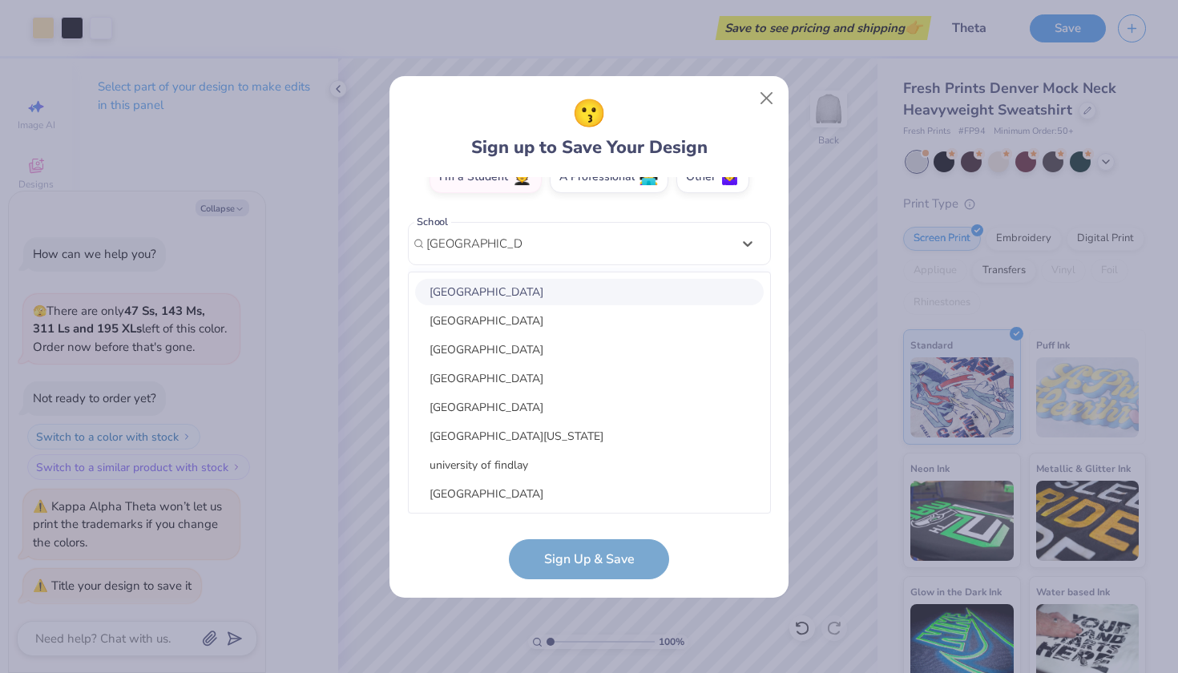
click at [536, 288] on div "[GEOGRAPHIC_DATA]" at bounding box center [589, 292] width 349 height 26
type input "[GEOGRAPHIC_DATA]"
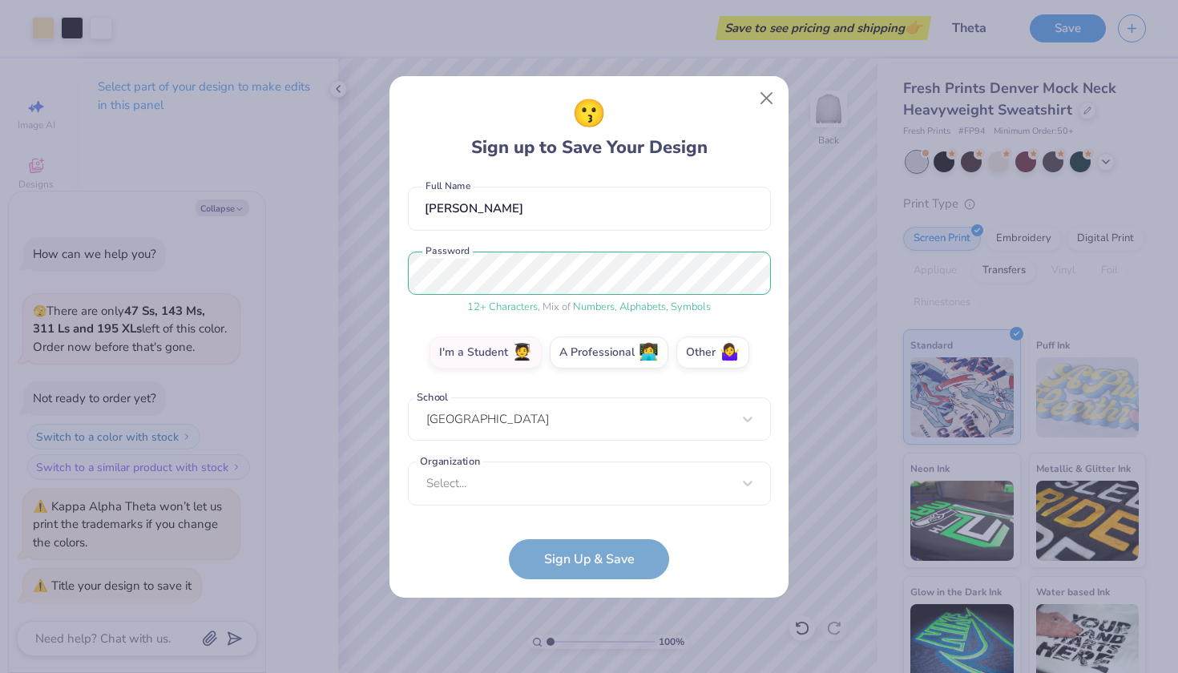
scroll to position [135, 0]
click at [518, 501] on div "Select..." at bounding box center [589, 484] width 363 height 44
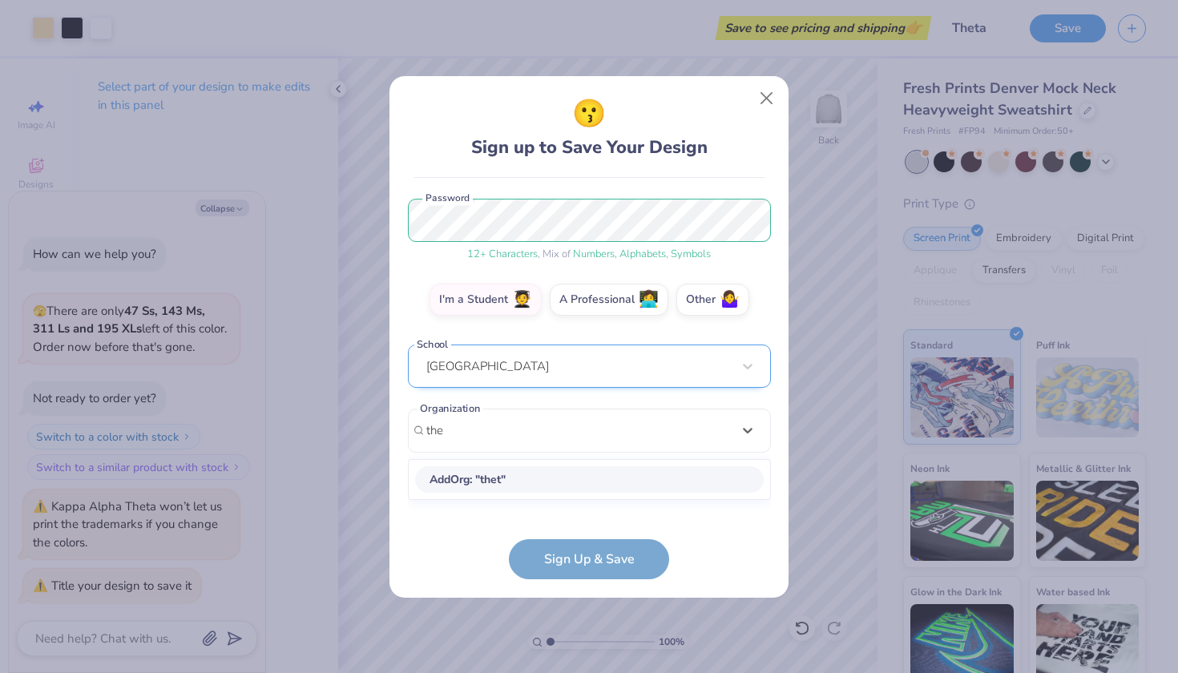
scroll to position [0, 0]
type input "t"
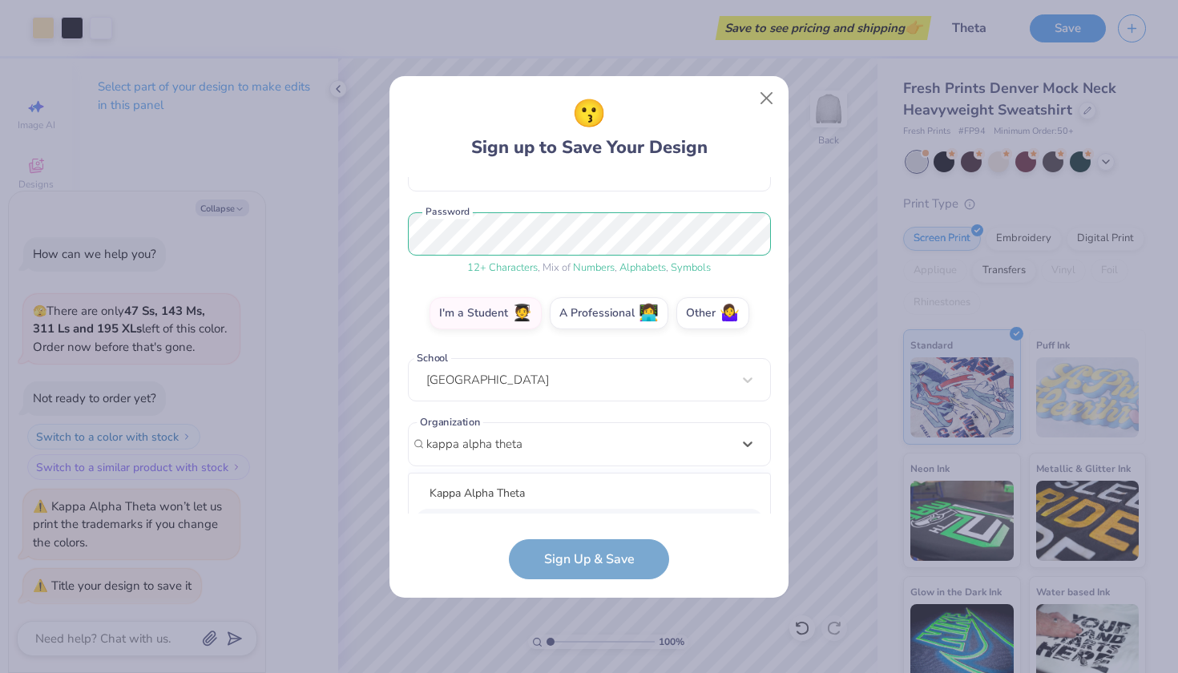
scroll to position [375, 0]
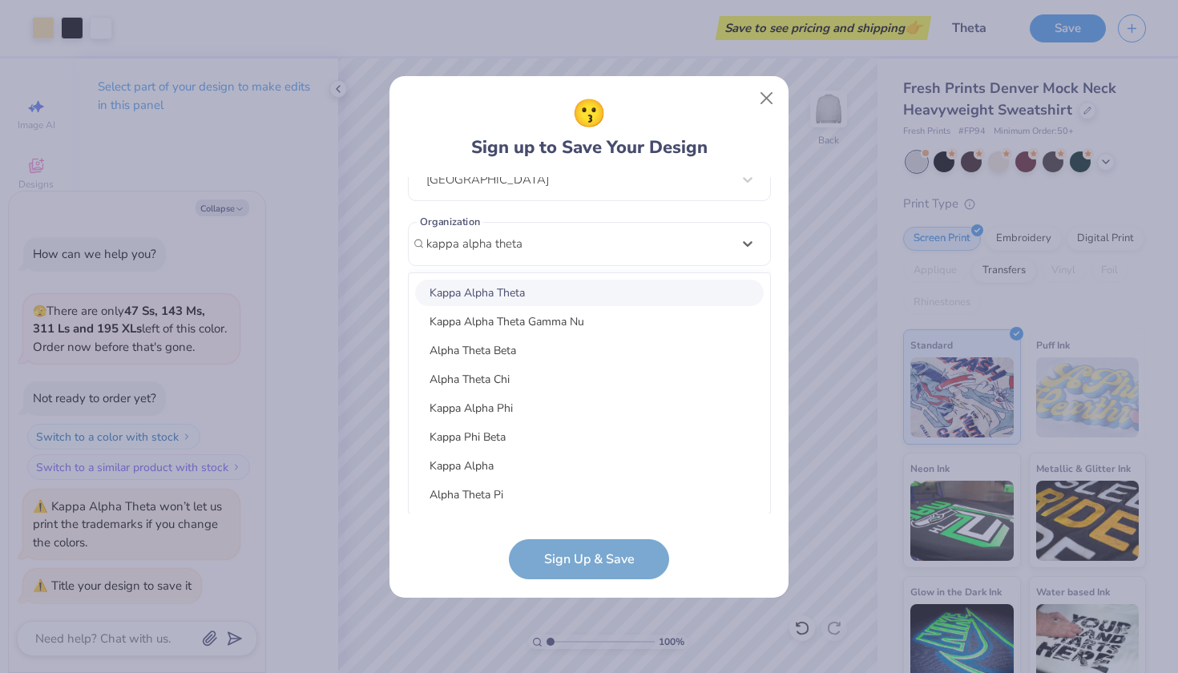
click at [537, 293] on div "Kappa Alpha Theta" at bounding box center [589, 293] width 349 height 26
type input "kappa alpha theta"
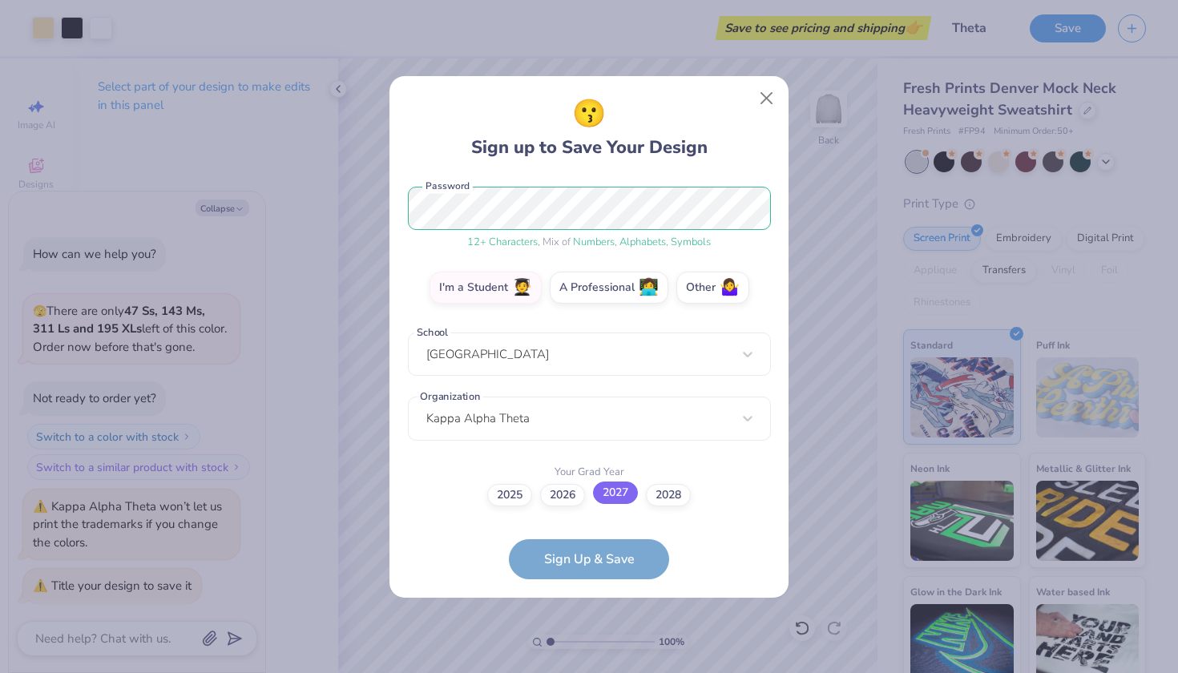
click at [600, 493] on label "2027" at bounding box center [615, 493] width 45 height 22
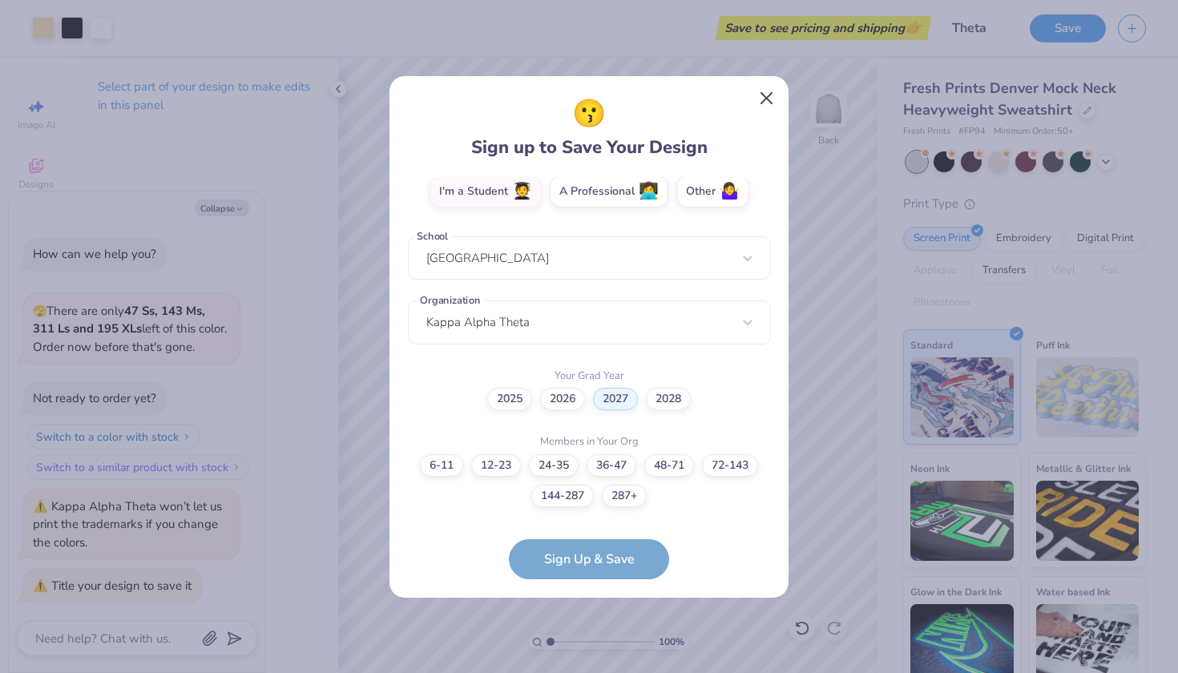
click at [760, 102] on button "Close" at bounding box center [767, 98] width 30 height 30
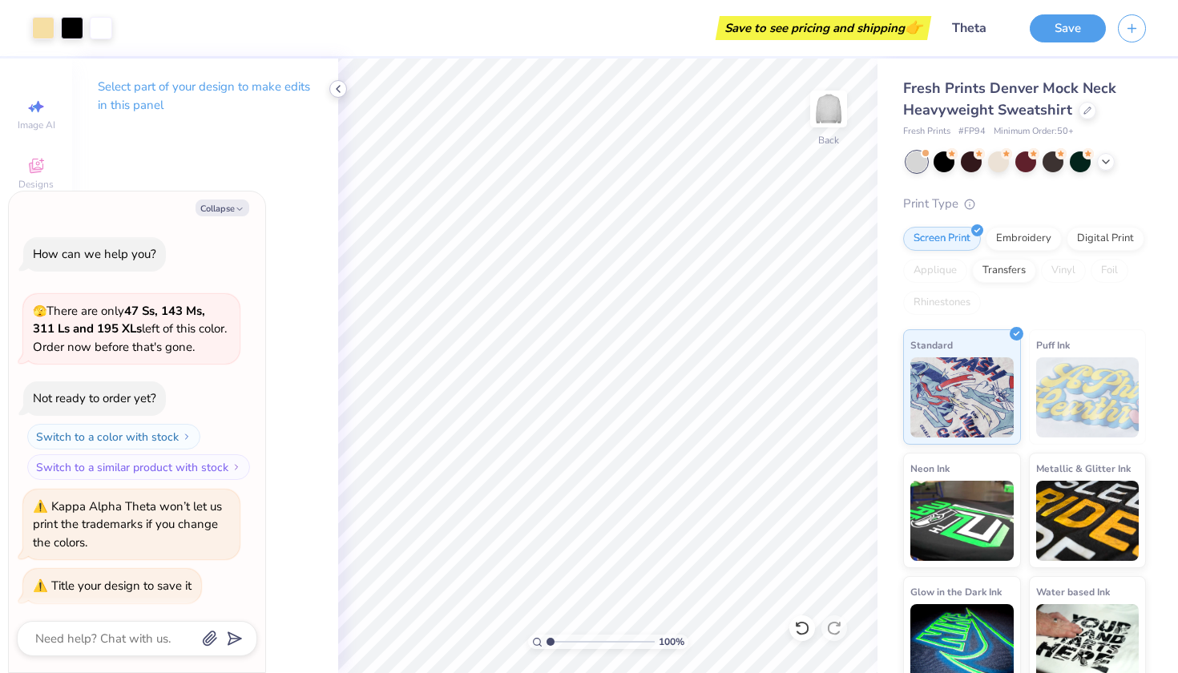
click at [335, 84] on icon at bounding box center [338, 89] width 13 height 13
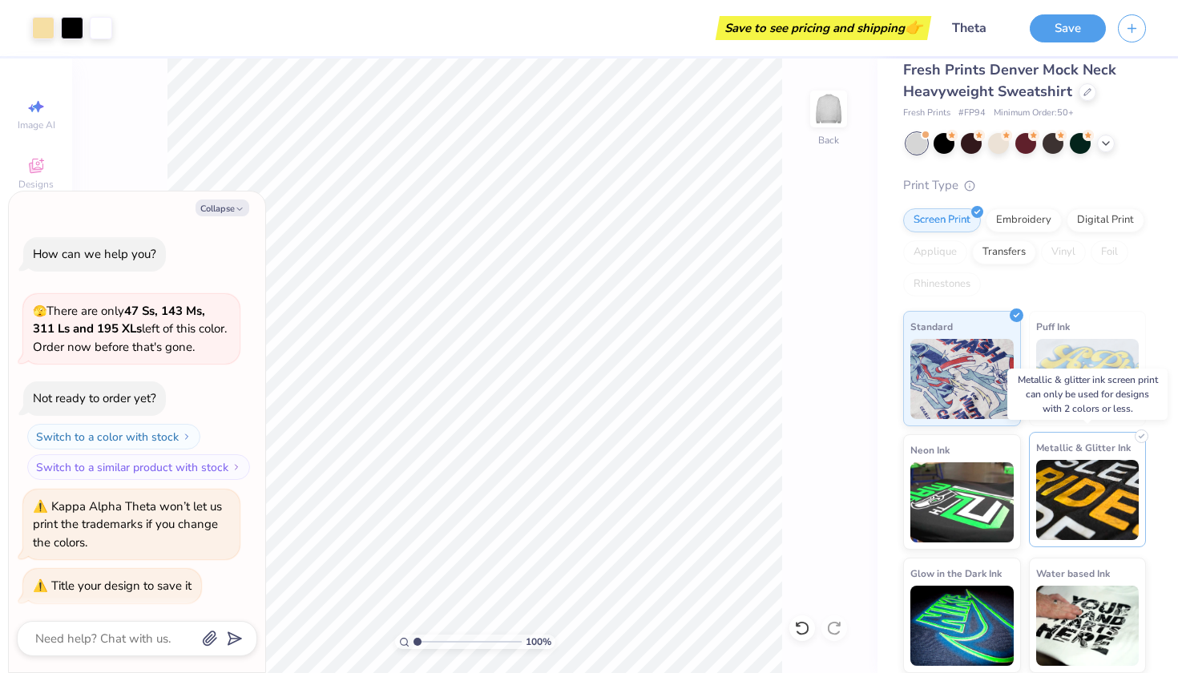
scroll to position [18, 0]
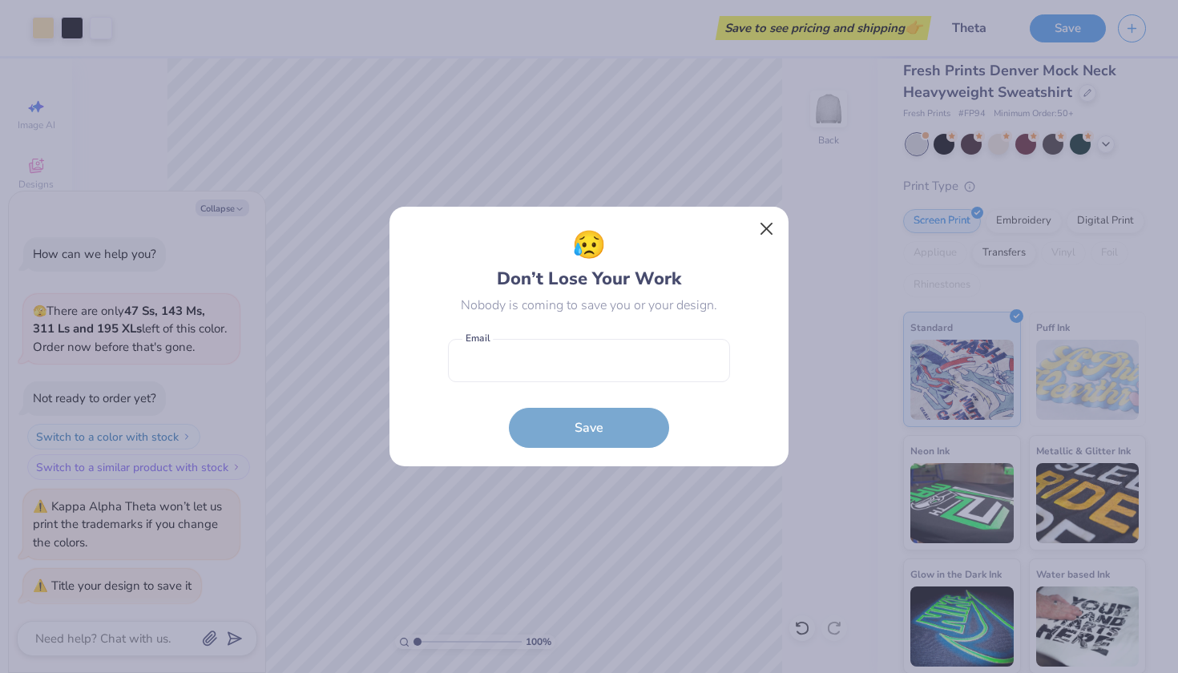
click at [772, 237] on button "Close" at bounding box center [767, 229] width 30 height 30
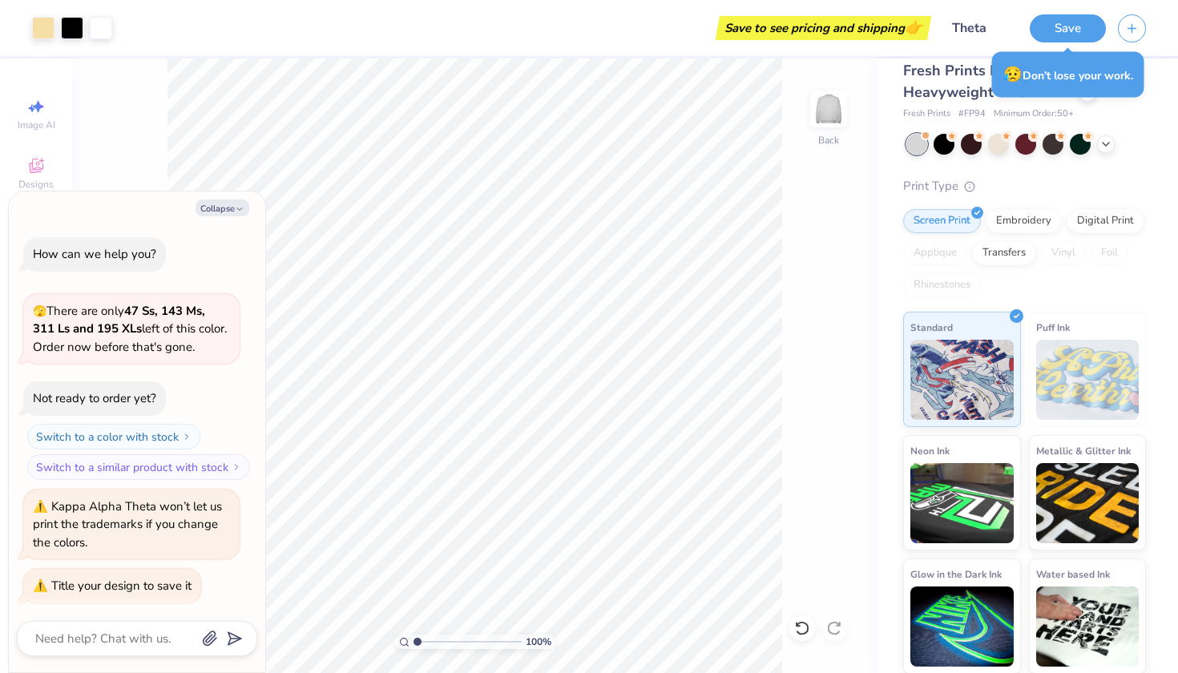
type textarea "x"
